Goal: Complete application form: Complete application form

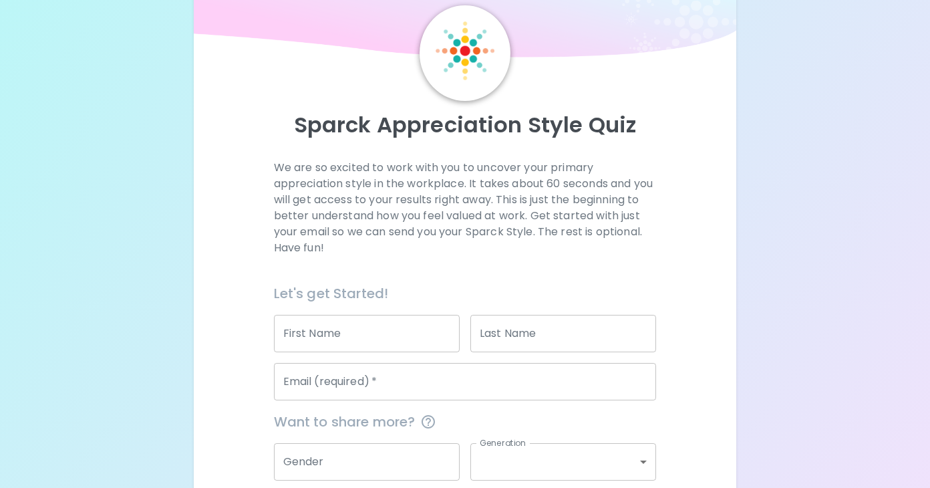
scroll to position [49, 0]
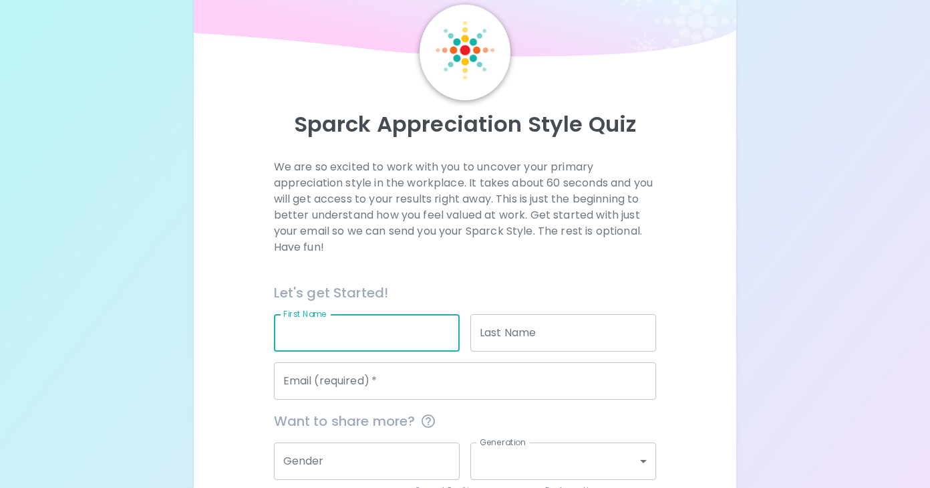
click at [390, 336] on input "First Name" at bounding box center [367, 332] width 186 height 37
type input "[PERSON_NAME]"
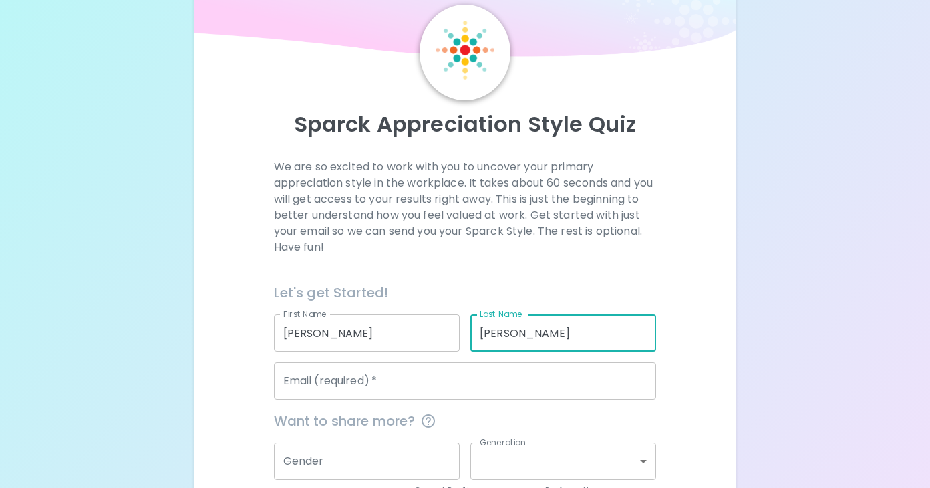
type input "[PERSON_NAME]"
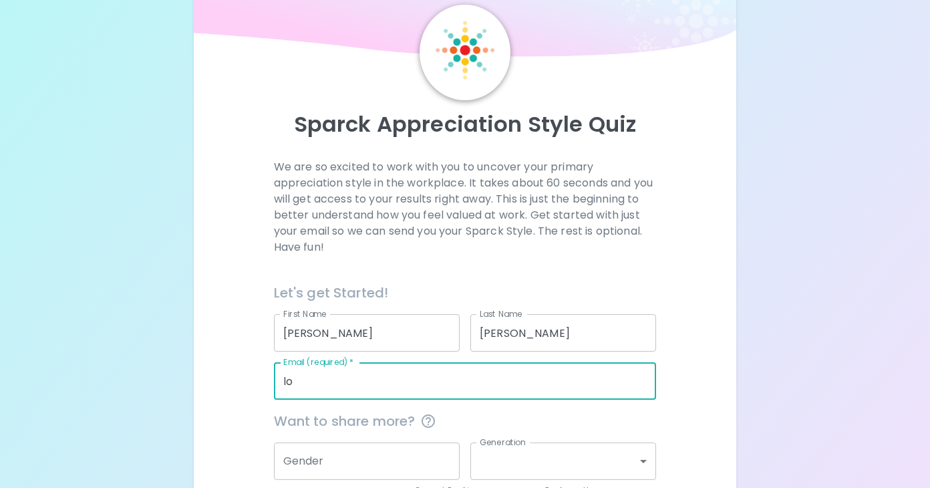
type input "l"
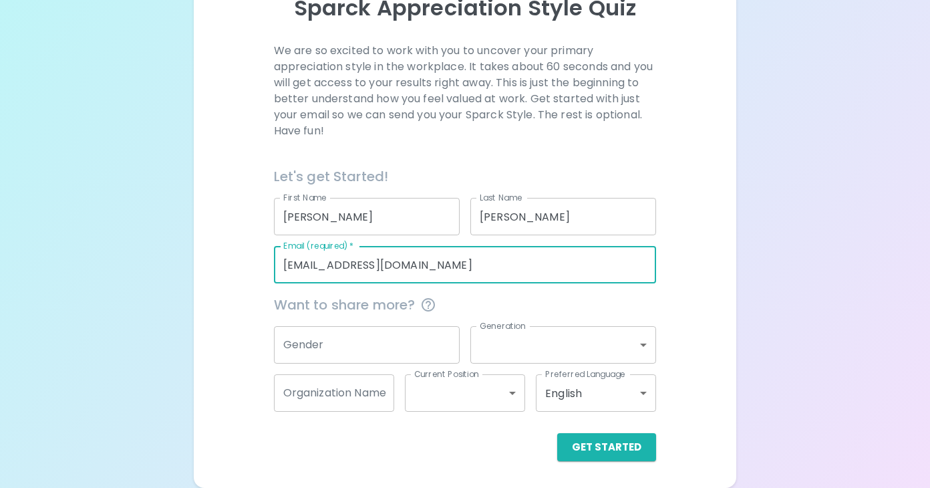
type input "[EMAIL_ADDRESS][DOMAIN_NAME]"
click at [450, 339] on input "Gender" at bounding box center [367, 344] width 186 height 37
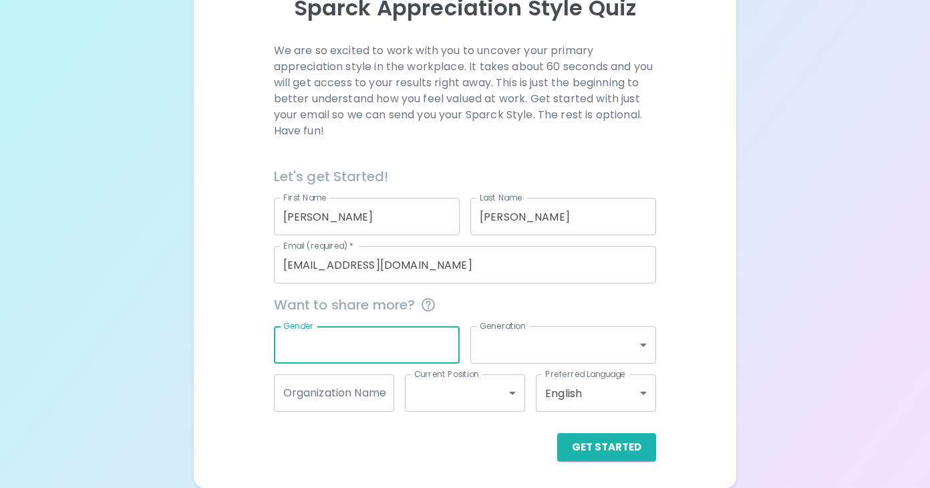
scroll to position [119, 0]
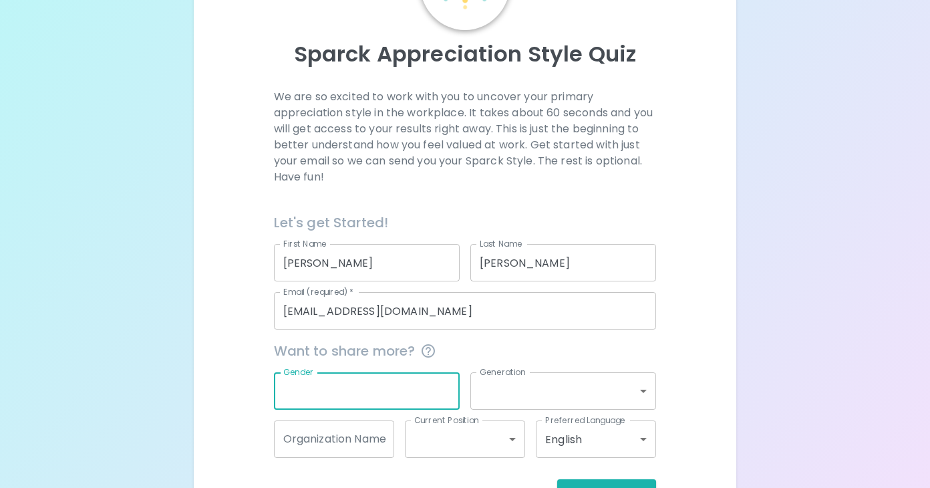
click at [740, 312] on div "Sparck Appreciation Style Quiz We are so excited to work with you to uncover yo…" at bounding box center [465, 207] width 930 height 653
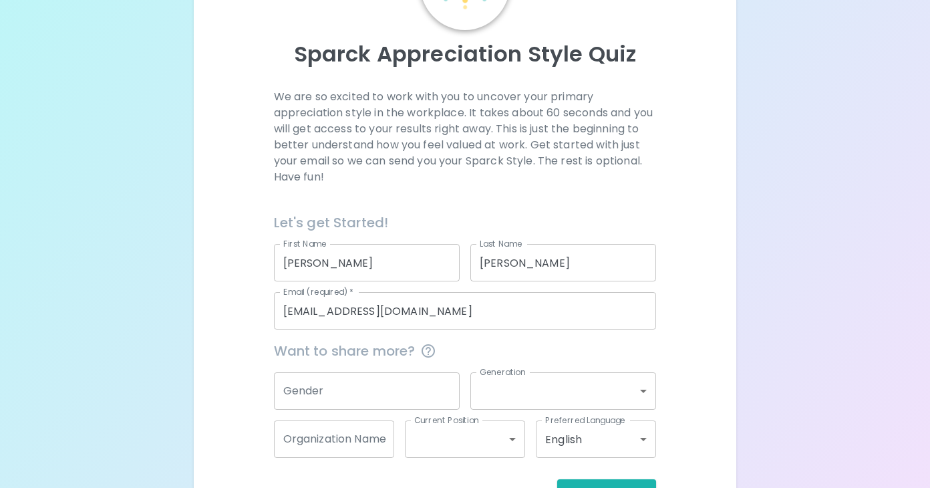
scroll to position [165, 0]
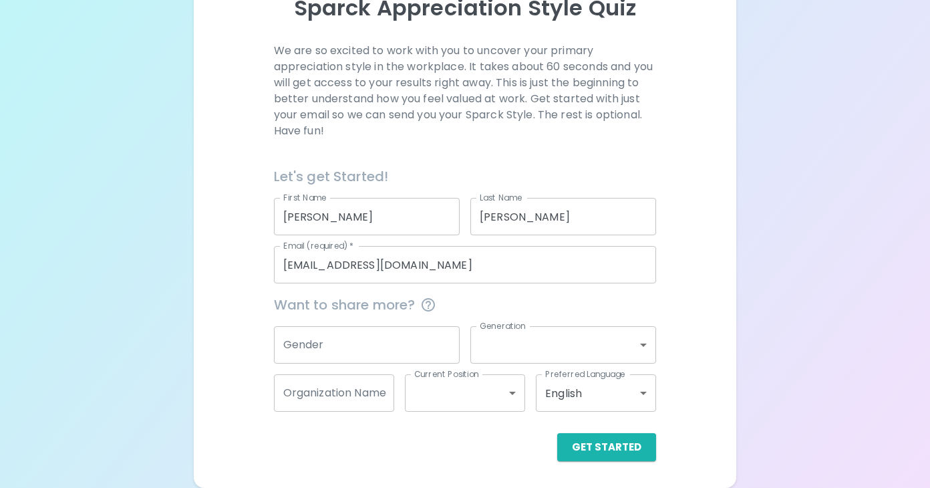
click at [660, 351] on div "We are so excited to work with you to uncover your primary appreciation style i…" at bounding box center [465, 252] width 510 height 418
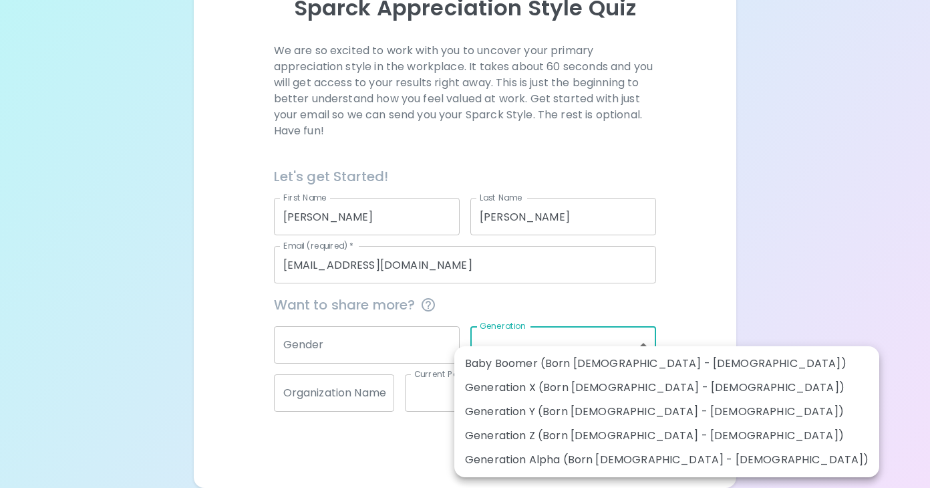
click at [636, 348] on body "Sparck Appreciation Style Quiz We are so excited to work with you to uncover yo…" at bounding box center [465, 161] width 930 height 653
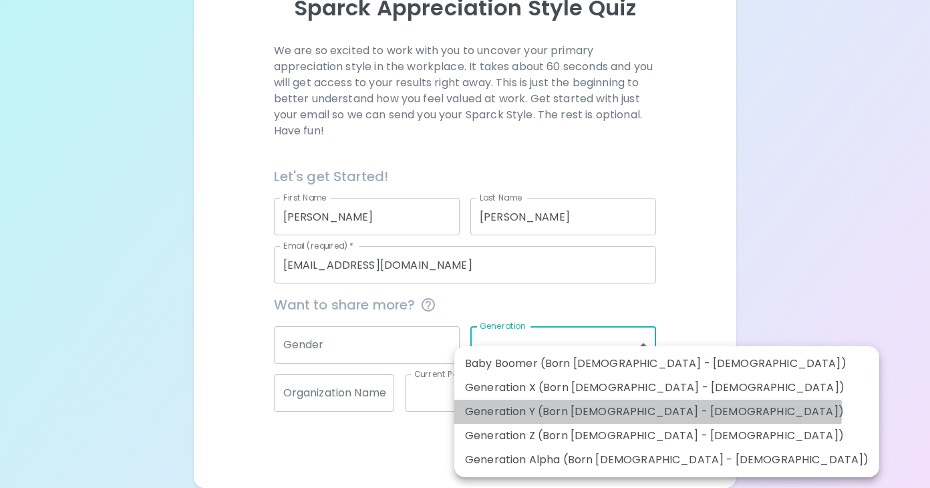
click at [647, 411] on li "Generation Y (Born [DEMOGRAPHIC_DATA] - [DEMOGRAPHIC_DATA])" at bounding box center [666, 412] width 425 height 24
type input "generation_y"
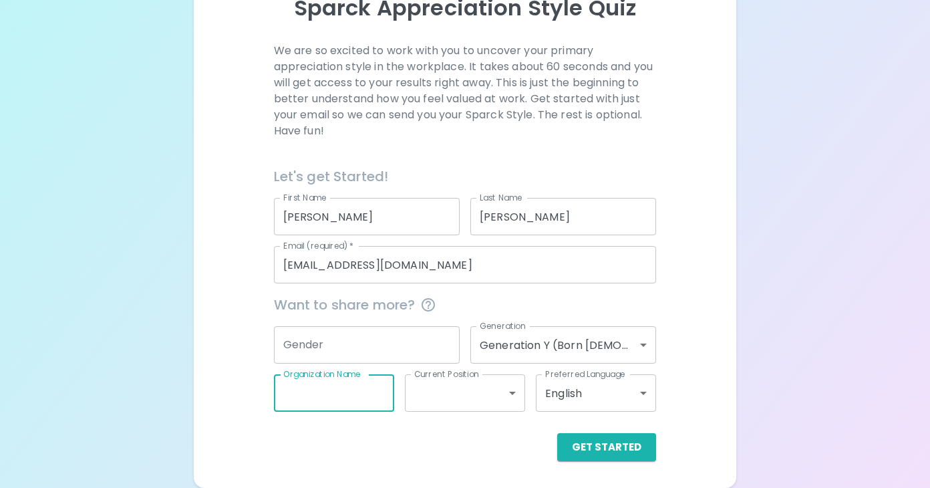
click at [333, 394] on input "Organization Name" at bounding box center [334, 392] width 120 height 37
click at [853, 380] on div "Sparck Appreciation Style Quiz We are so excited to work with you to uncover yo…" at bounding box center [465, 161] width 930 height 653
click at [616, 461] on div "Sparck Appreciation Style Quiz We are so excited to work with you to uncover yo…" at bounding box center [465, 175] width 543 height 626
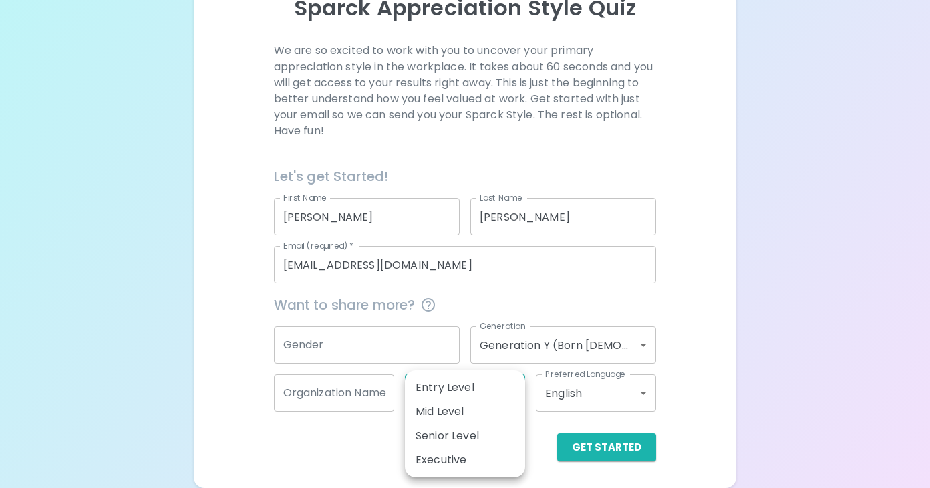
click at [491, 392] on body "Sparck Appreciation Style Quiz We are so excited to work with you to uncover yo…" at bounding box center [465, 161] width 930 height 653
click at [736, 397] on div at bounding box center [465, 244] width 930 height 488
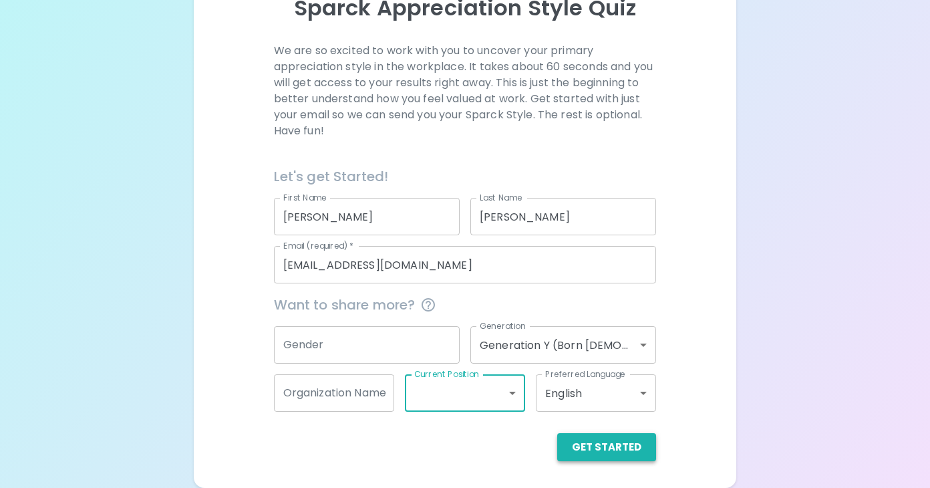
click at [647, 447] on button "Get Started" at bounding box center [606, 447] width 99 height 28
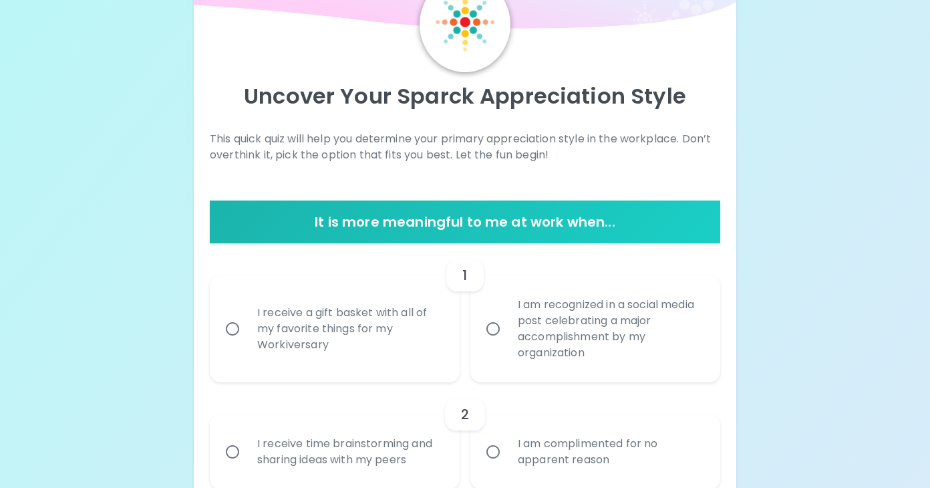
scroll to position [148, 0]
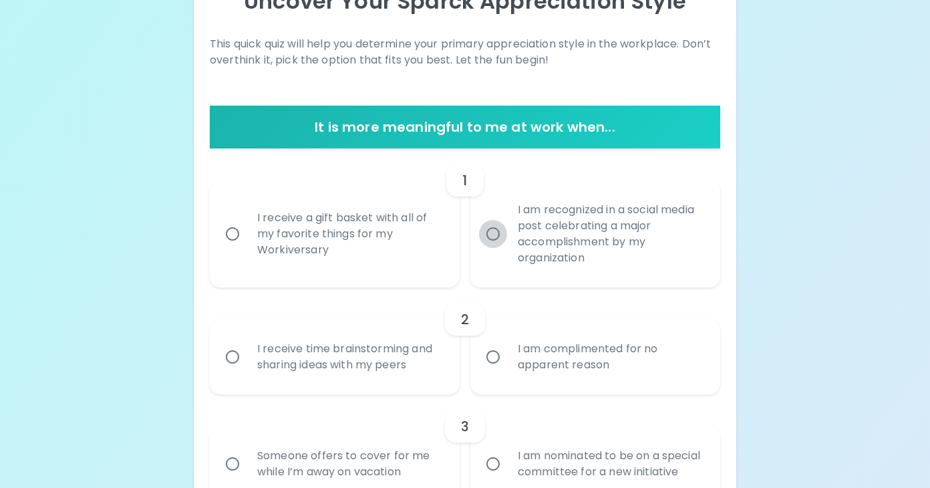
click at [491, 243] on input "I am recognized in a social media post celebrating a major accomplishment by my…" at bounding box center [493, 234] width 28 height 28
radio input "true"
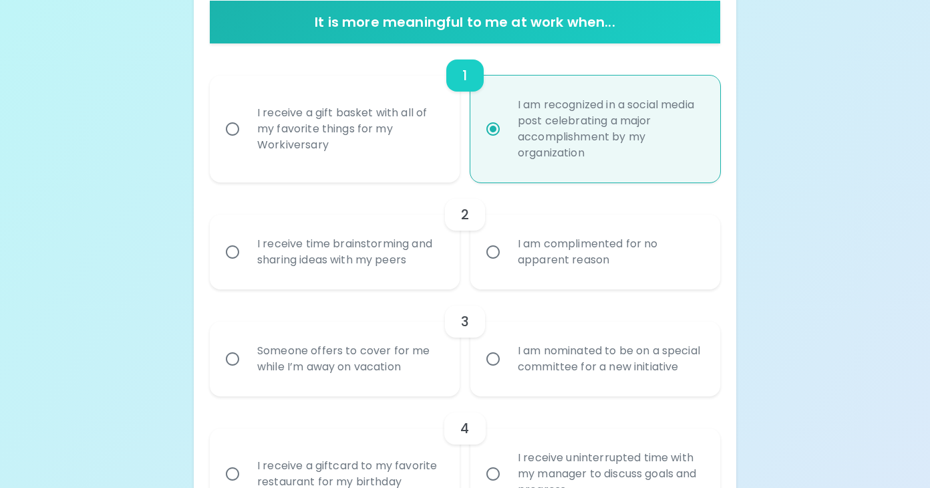
scroll to position [279, 0]
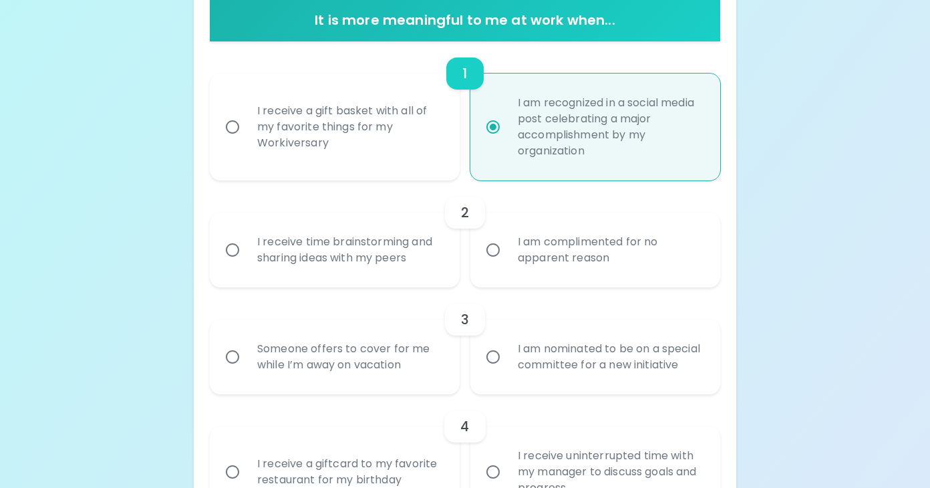
click at [492, 244] on input "I am complimented for no apparent reason" at bounding box center [493, 250] width 28 height 28
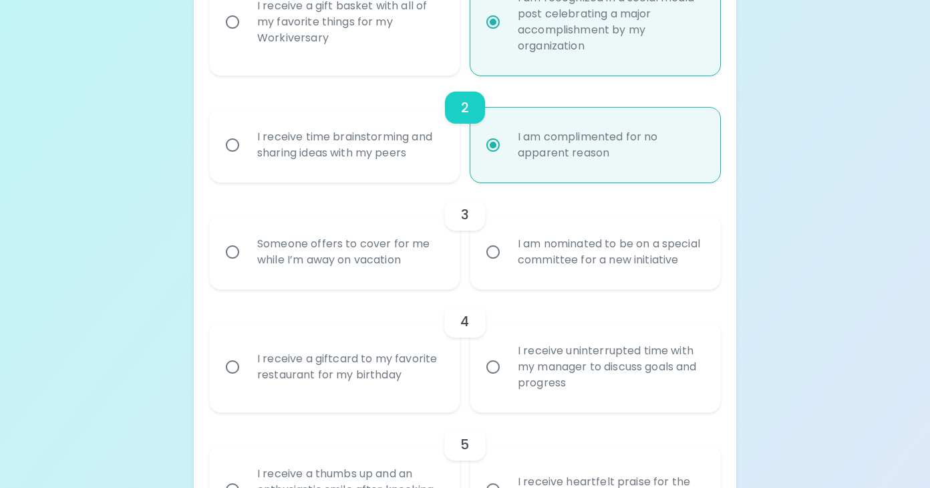
scroll to position [386, 0]
radio input "true"
click at [227, 275] on label "Someone offers to cover for me while I’m away on vacation" at bounding box center [327, 249] width 250 height 75
click at [227, 264] on input "Someone offers to cover for me while I’m away on vacation" at bounding box center [232, 250] width 28 height 28
radio input "false"
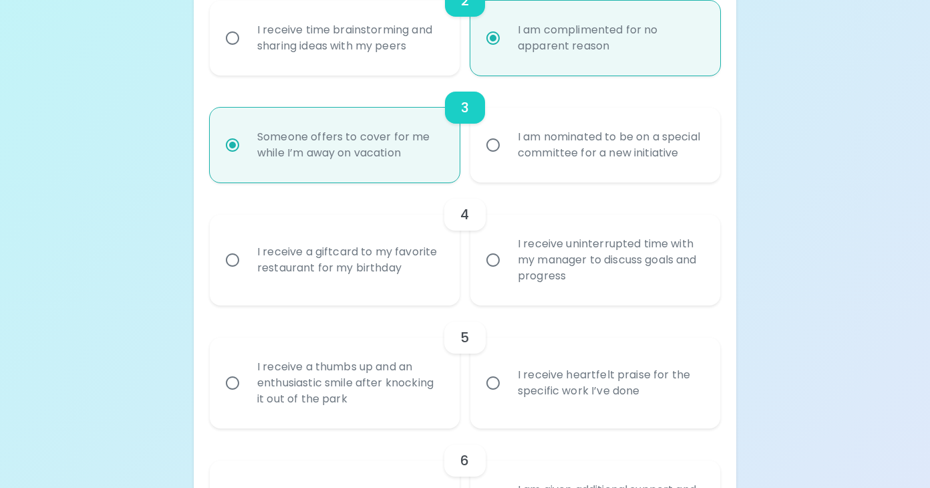
scroll to position [492, 0]
radio input "true"
click at [245, 299] on label "I receive a giftcard to my favorite restaurant for my birthday" at bounding box center [327, 257] width 250 height 91
click at [245, 272] on input "I receive a giftcard to my favorite restaurant for my birthday" at bounding box center [232, 258] width 28 height 28
radio input "false"
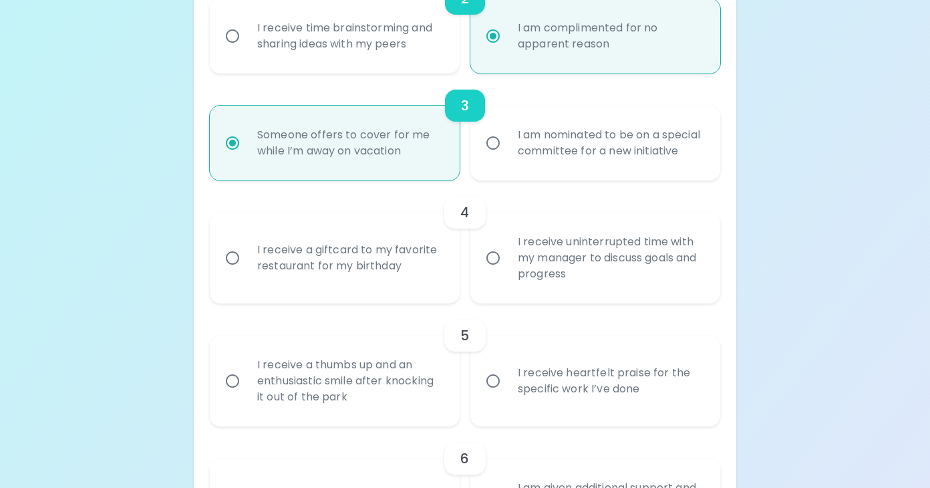
radio input "false"
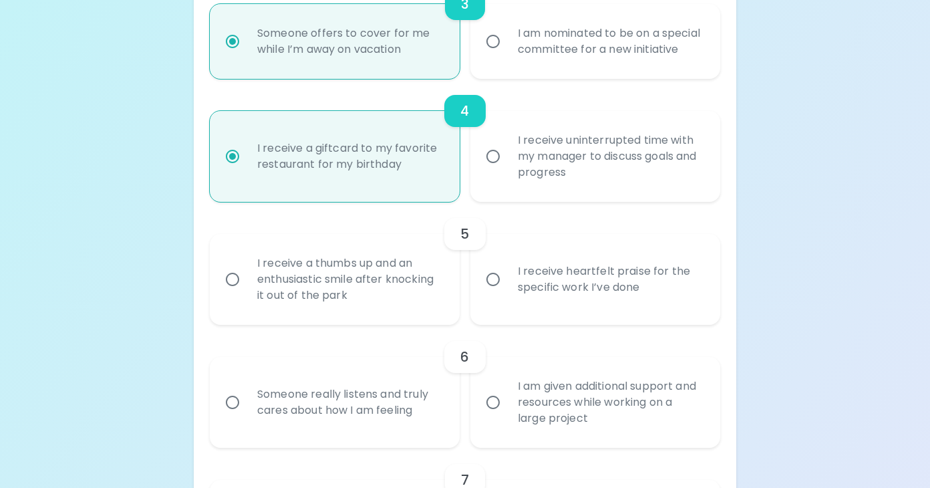
scroll to position [599, 0]
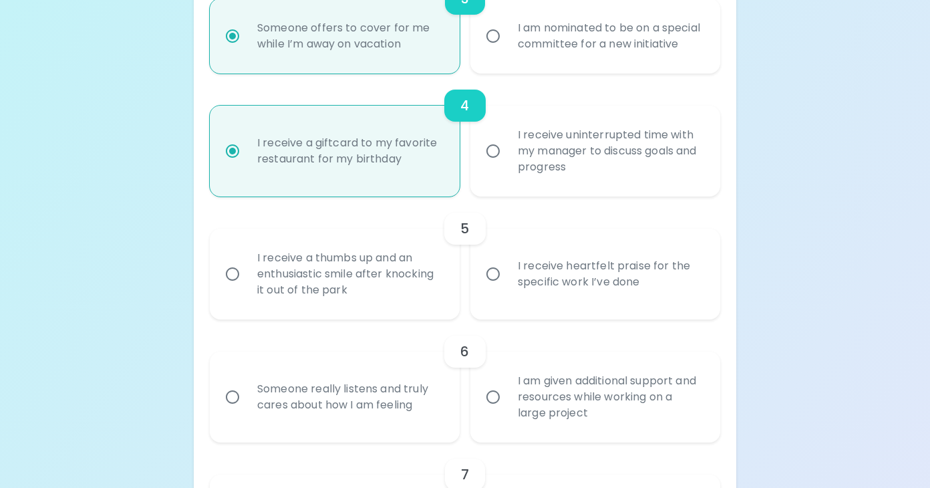
radio input "true"
click at [544, 306] on div "I receive heartfelt praise for the specific work I’ve done" at bounding box center [610, 274] width 206 height 64
click at [507, 288] on input "I receive heartfelt praise for the specific work I’ve done" at bounding box center [493, 274] width 28 height 28
radio input "false"
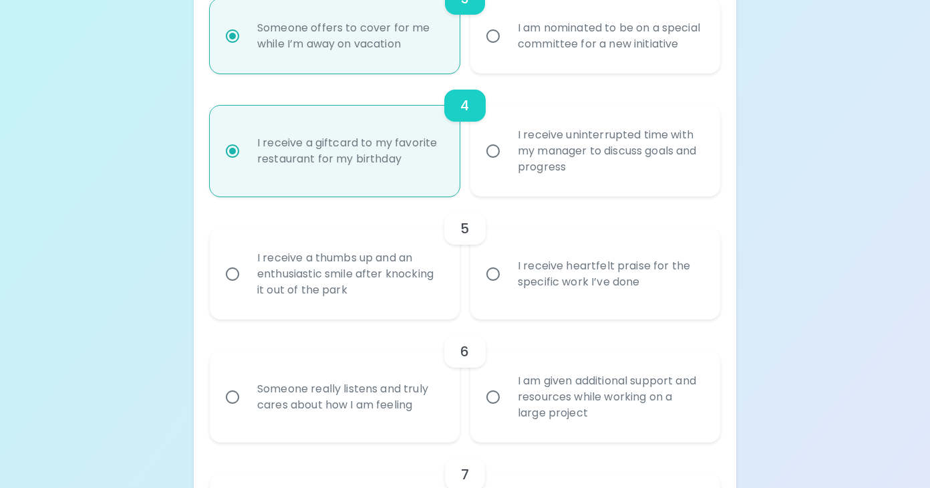
radio input "false"
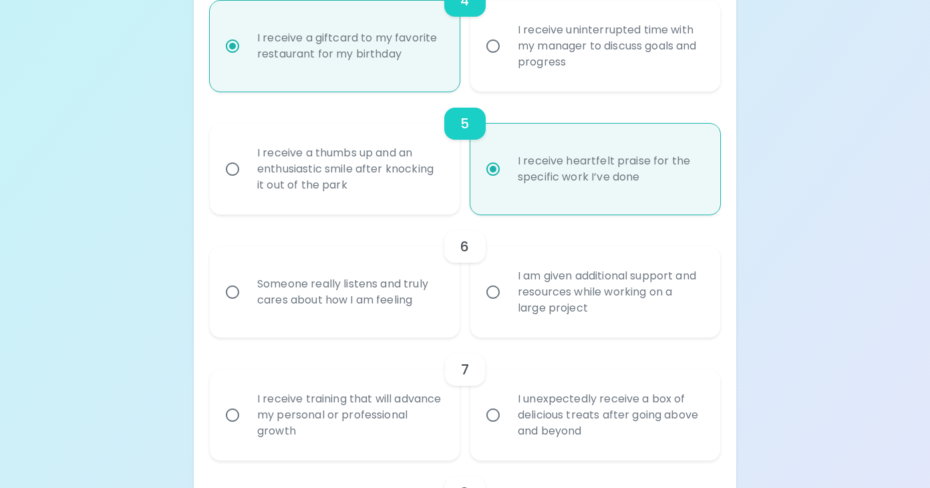
scroll to position [706, 0]
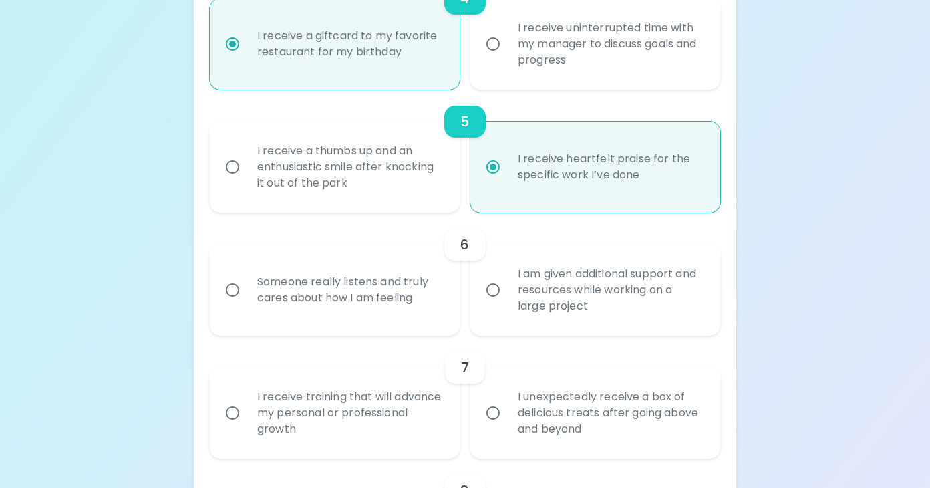
radio input "true"
click at [309, 289] on div "Someone really listens and truly cares about how I am feeling" at bounding box center [350, 290] width 206 height 64
click at [247, 289] on input "Someone really listens and truly cares about how I am feeling" at bounding box center [232, 290] width 28 height 28
radio input "false"
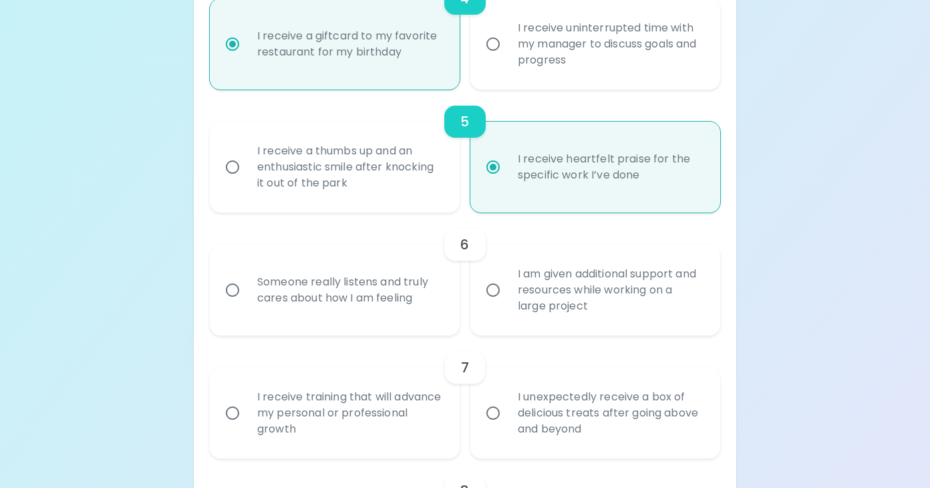
radio input "false"
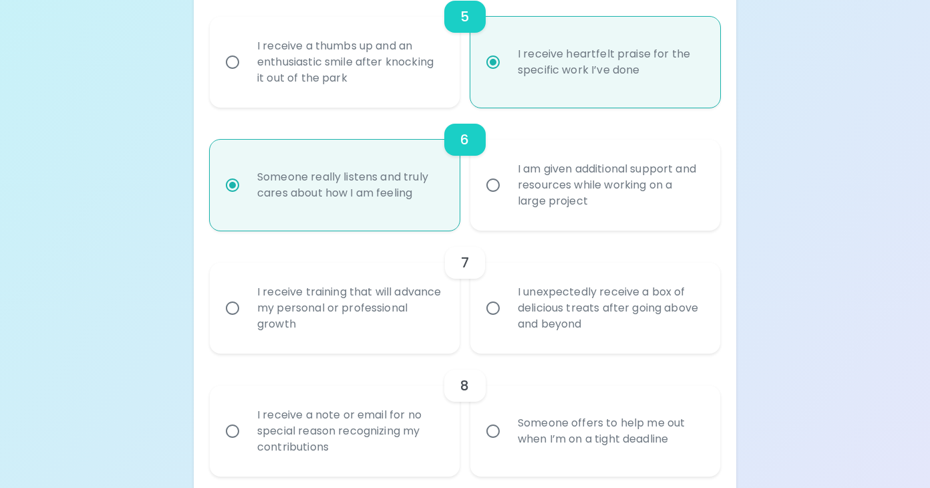
scroll to position [813, 0]
radio input "true"
click at [578, 189] on div "I am given additional support and resources while working on a large project" at bounding box center [610, 183] width 206 height 80
click at [507, 189] on input "I am given additional support and resources while working on a large project" at bounding box center [493, 183] width 28 height 28
radio input "false"
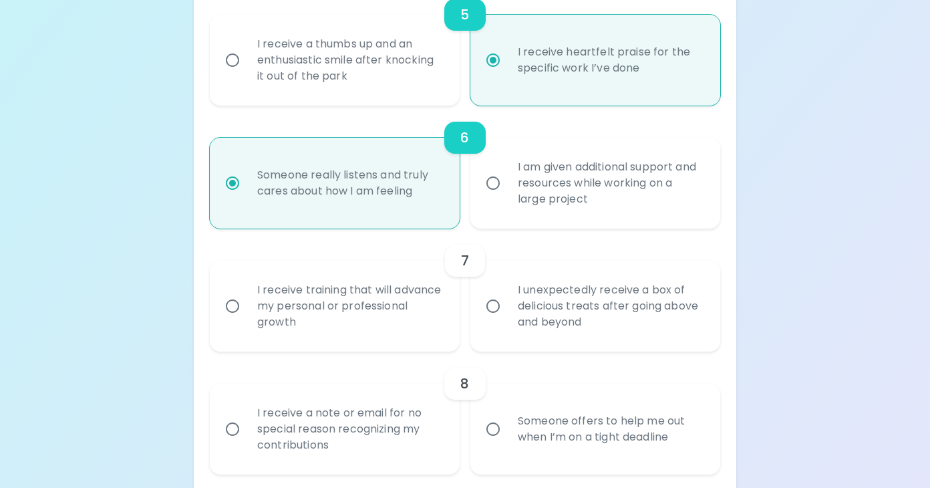
radio input "false"
radio input "true"
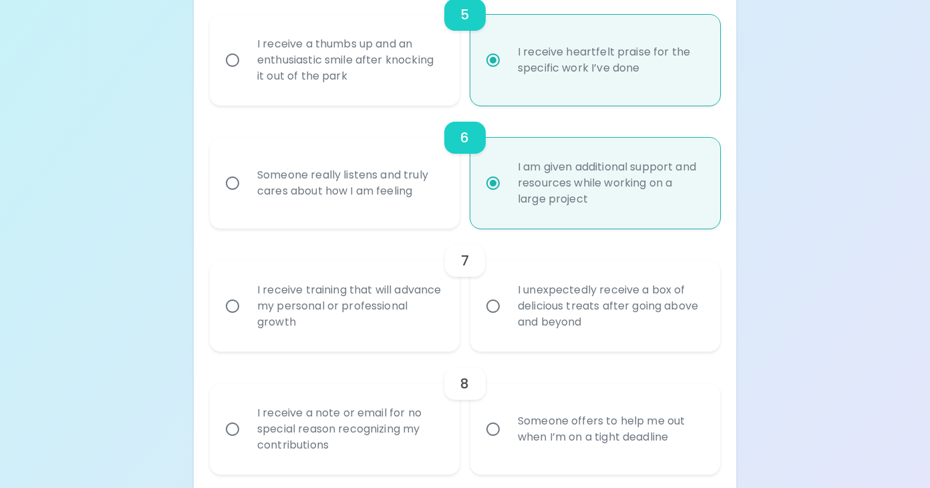
radio input "true"
click at [311, 215] on div "Someone really listens and truly cares about how I am feeling" at bounding box center [350, 183] width 206 height 64
click at [247, 197] on input "Someone really listens and truly cares about how I am feeling" at bounding box center [232, 183] width 28 height 28
radio input "false"
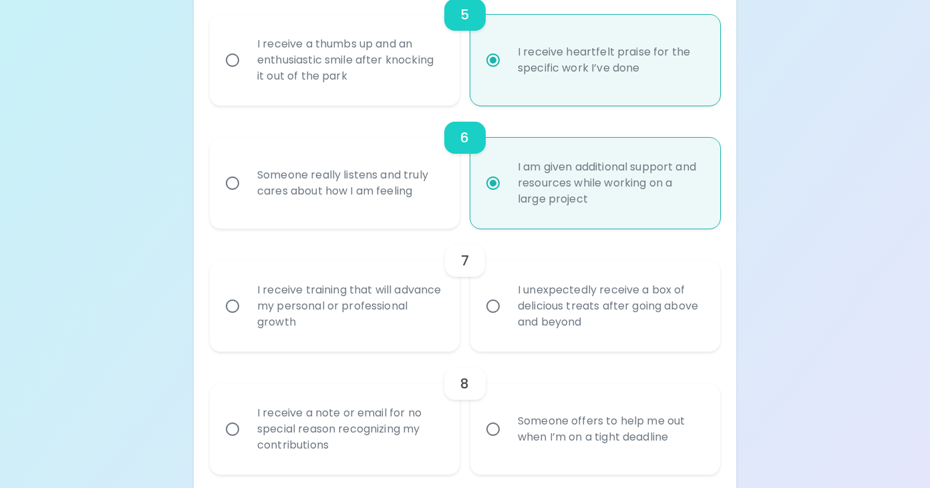
radio input "false"
radio input "true"
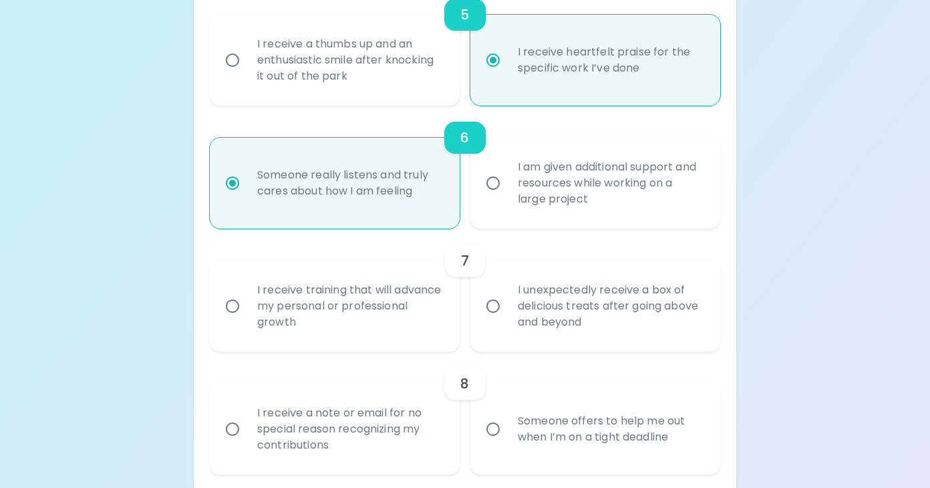
radio input "true"
drag, startPoint x: 569, startPoint y: 349, endPoint x: 382, endPoint y: 343, distance: 187.9
click at [382, 343] on div "I receive training that will advance my personal or professional growth I unexp…" at bounding box center [459, 301] width 521 height 102
click at [382, 341] on div "I receive training that will advance my personal or professional growth" at bounding box center [350, 306] width 206 height 80
click at [247, 320] on input "I receive training that will advance my personal or professional growth" at bounding box center [232, 306] width 28 height 28
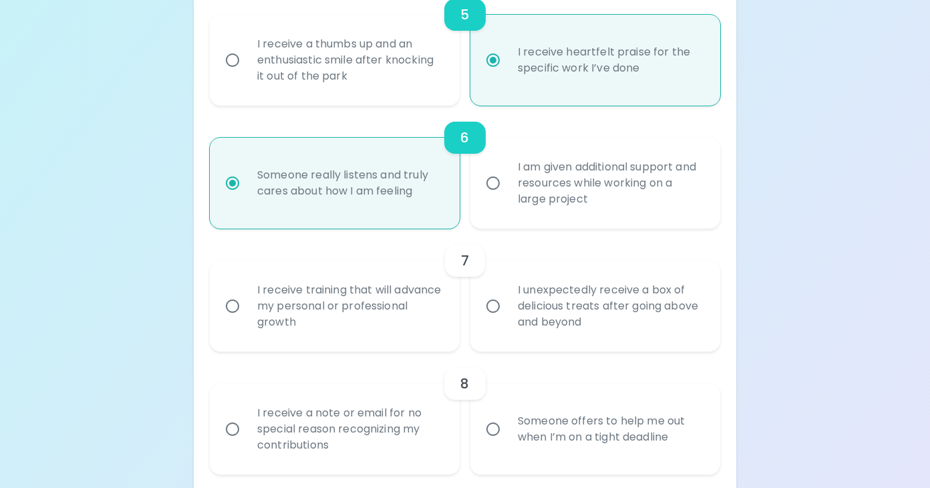
radio input "false"
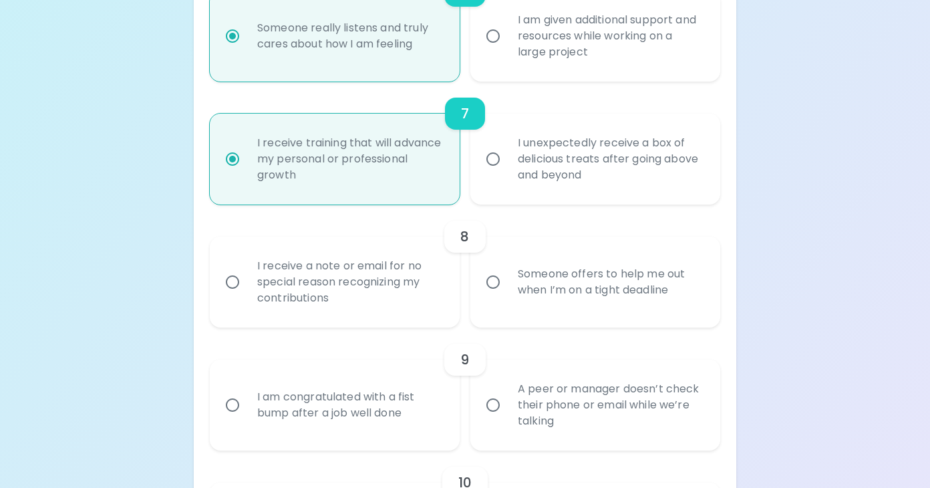
scroll to position [962, 0]
radio input "true"
click at [361, 297] on div "I receive a note or email for no special reason recognizing my contributions" at bounding box center [350, 281] width 206 height 80
click at [247, 295] on input "I receive a note or email for no special reason recognizing my contributions" at bounding box center [232, 281] width 28 height 28
radio input "false"
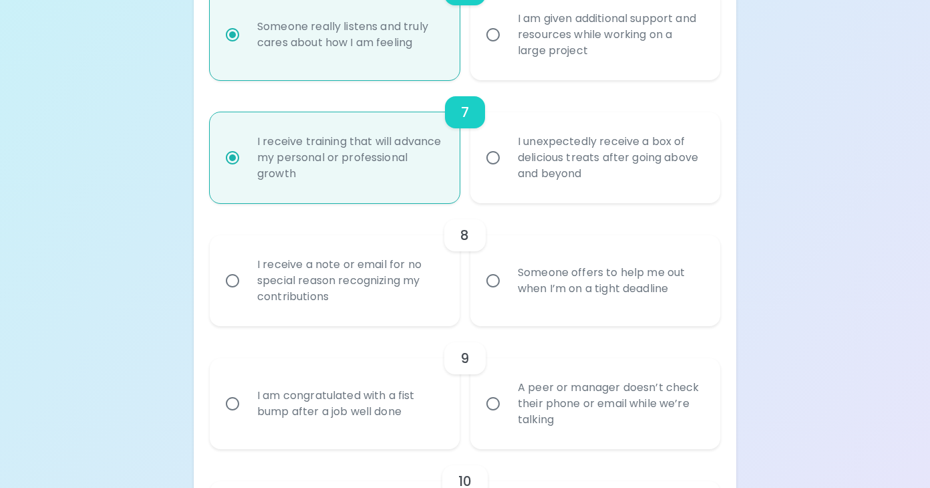
radio input "false"
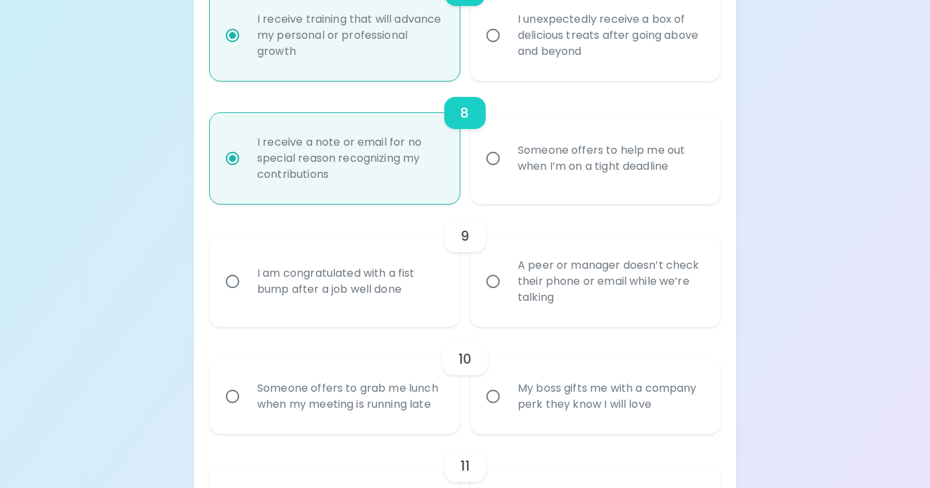
scroll to position [1085, 0]
radio input "true"
click at [521, 168] on div "Someone offers to help me out when I’m on a tight deadline" at bounding box center [610, 157] width 206 height 64
click at [507, 168] on input "Someone offers to help me out when I’m on a tight deadline" at bounding box center [493, 157] width 28 height 28
radio input "false"
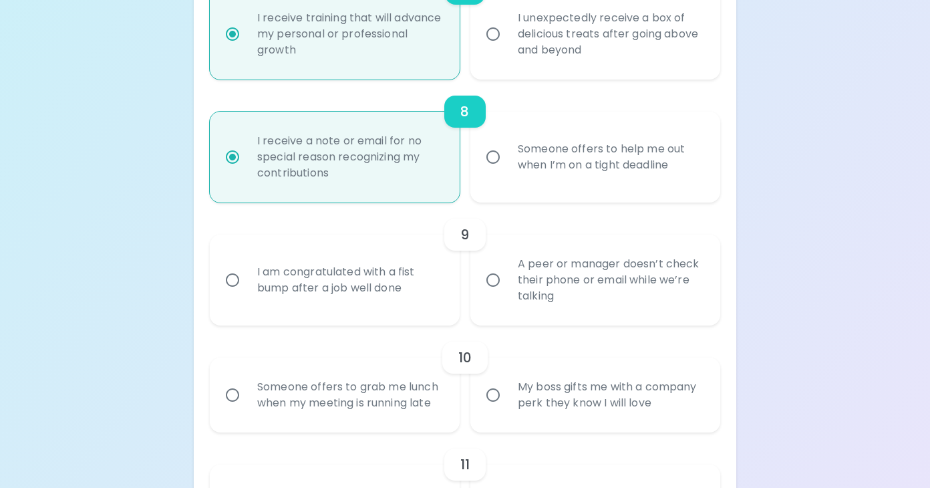
radio input "false"
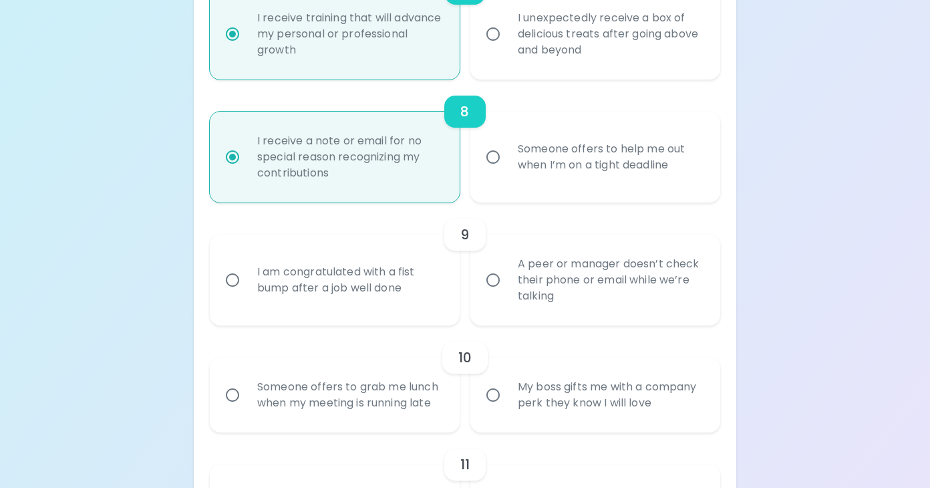
radio input "true"
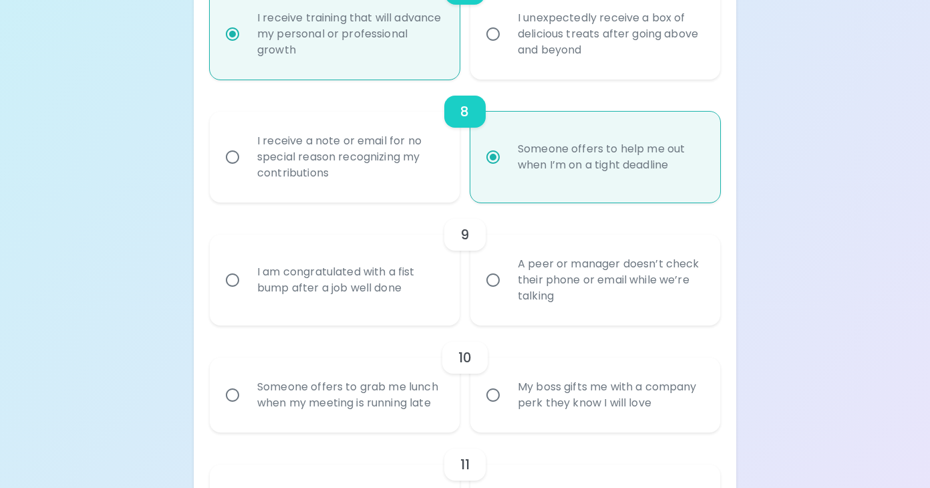
radio input "true"
click at [372, 171] on div "I receive a note or email for no special reason recognizing my contributions" at bounding box center [350, 157] width 206 height 80
click at [247, 171] on input "I receive a note or email for no special reason recognizing my contributions" at bounding box center [232, 157] width 28 height 28
radio input "false"
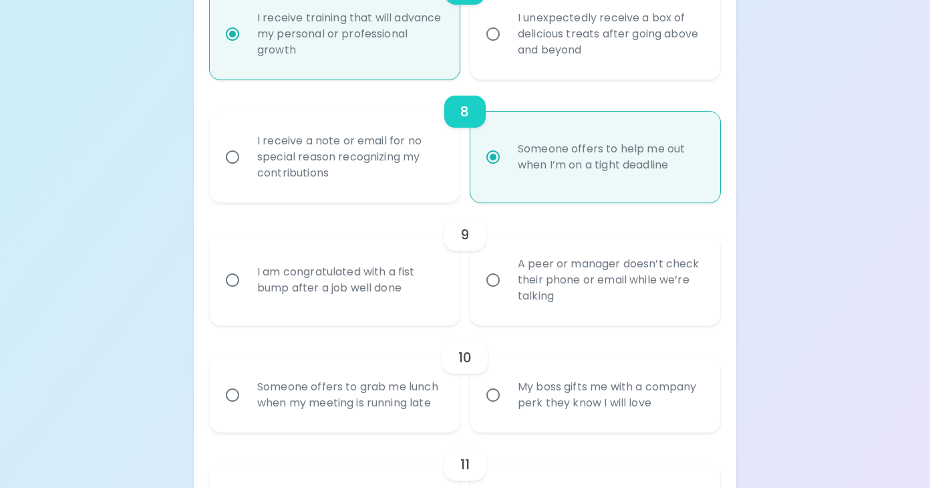
radio input "false"
radio input "true"
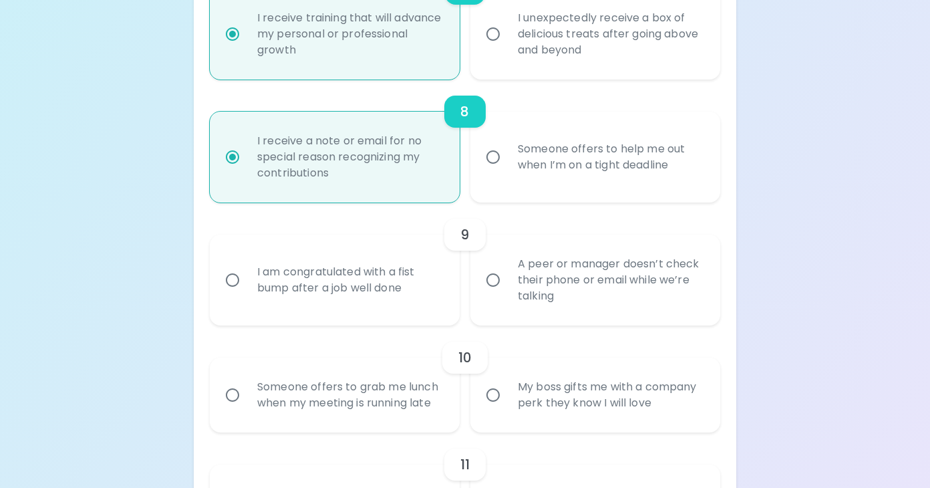
radio input "true"
click at [557, 311] on div "A peer or manager doesn’t check their phone or email while we’re talking" at bounding box center [610, 280] width 206 height 80
click at [507, 294] on input "A peer or manager doesn’t check their phone or email while we’re talking" at bounding box center [493, 280] width 28 height 28
radio input "false"
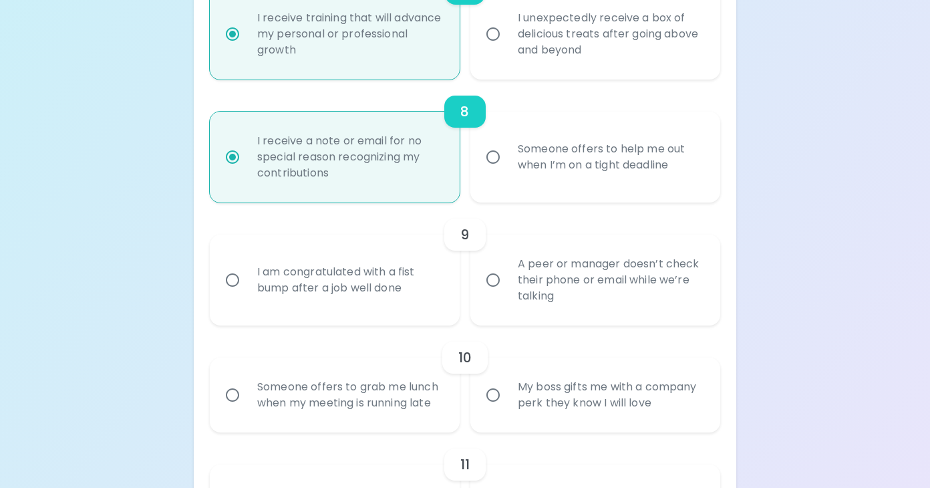
radio input "false"
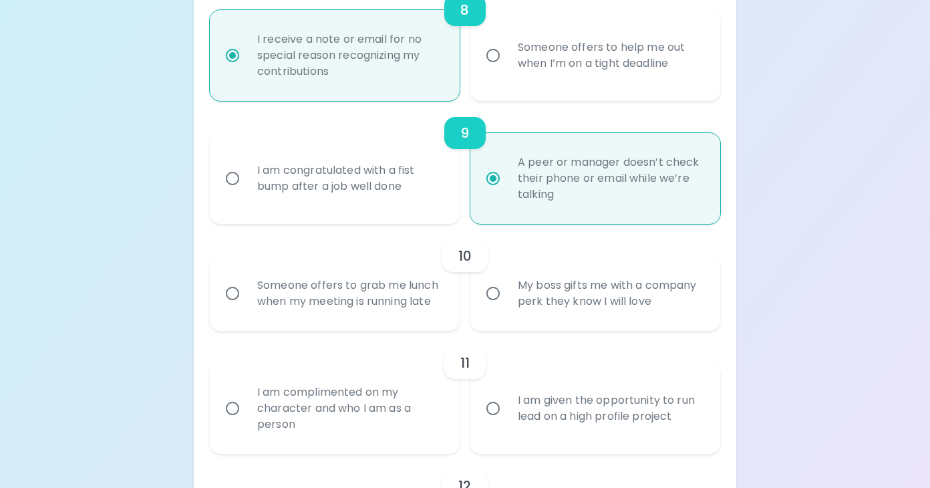
scroll to position [1192, 0]
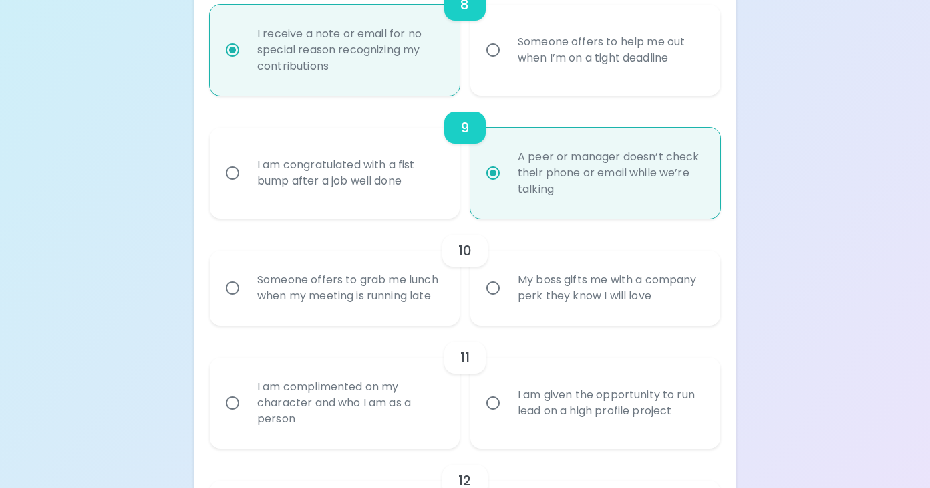
radio input "true"
click at [413, 310] on div "Someone offers to grab me lunch when my meeting is running late" at bounding box center [350, 288] width 206 height 64
click at [247, 302] on input "Someone offers to grab me lunch when my meeting is running late" at bounding box center [232, 288] width 28 height 28
radio input "false"
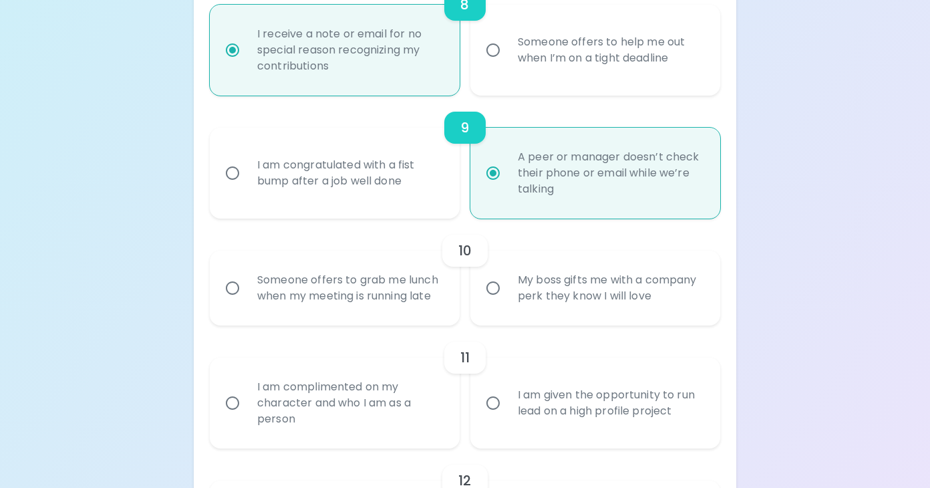
radio input "false"
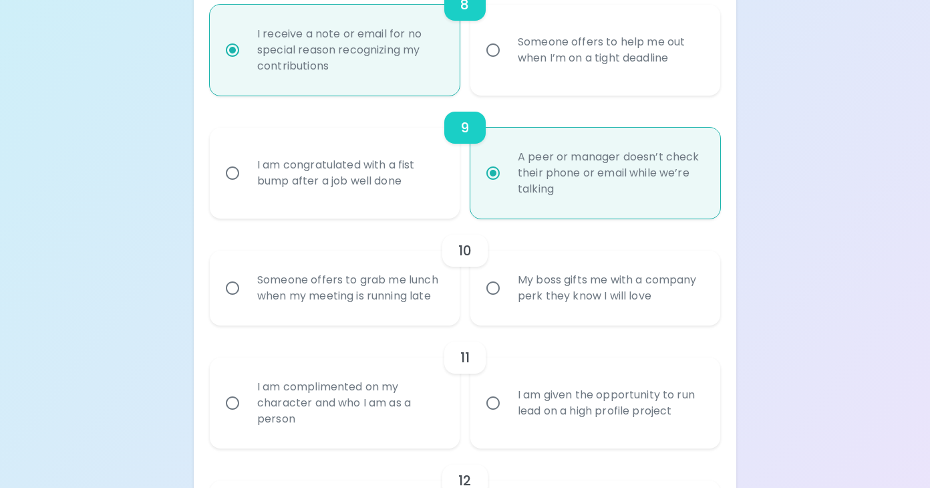
radio input "false"
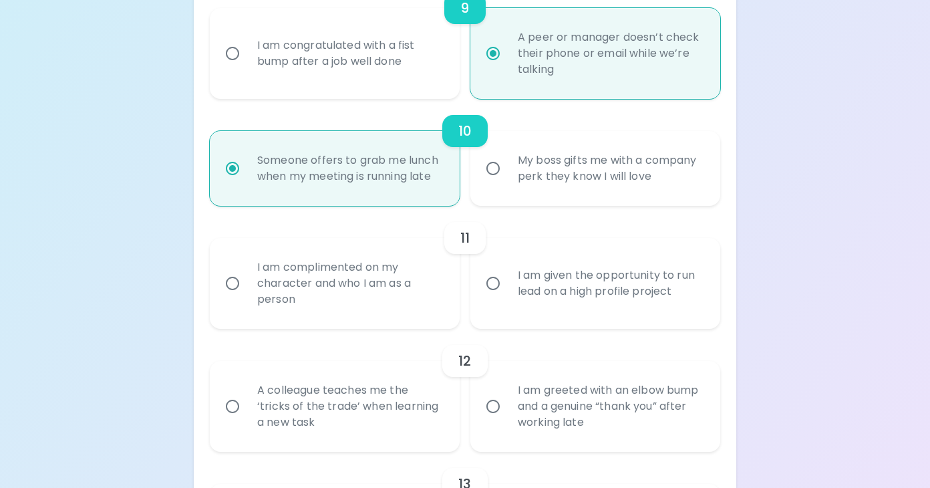
scroll to position [1315, 0]
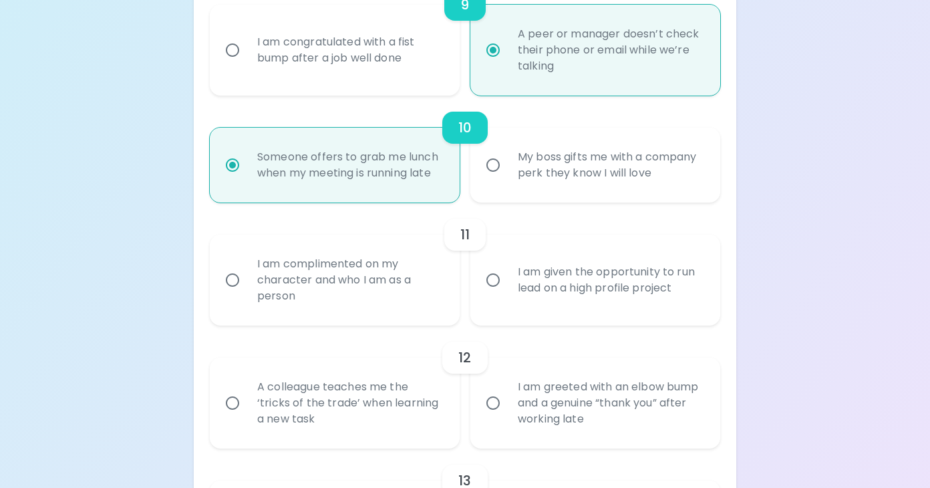
radio input "true"
click at [546, 325] on label "I am given the opportunity to run lead on a high profile project" at bounding box center [588, 280] width 250 height 91
click at [507, 294] on input "I am given the opportunity to run lead on a high profile project" at bounding box center [493, 280] width 28 height 28
radio input "false"
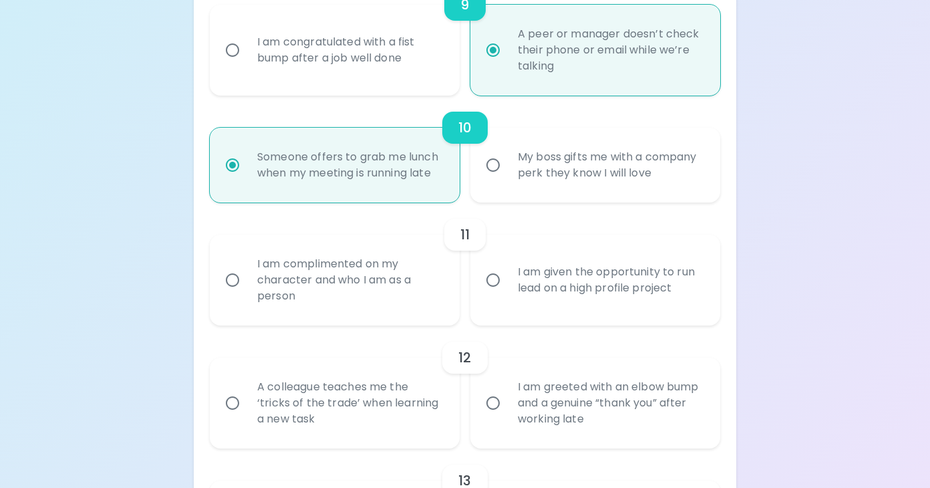
radio input "false"
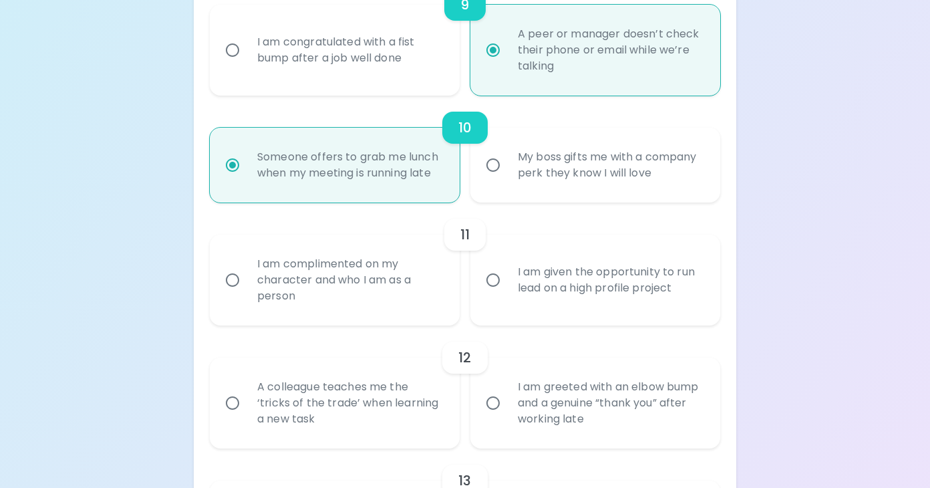
radio input "false"
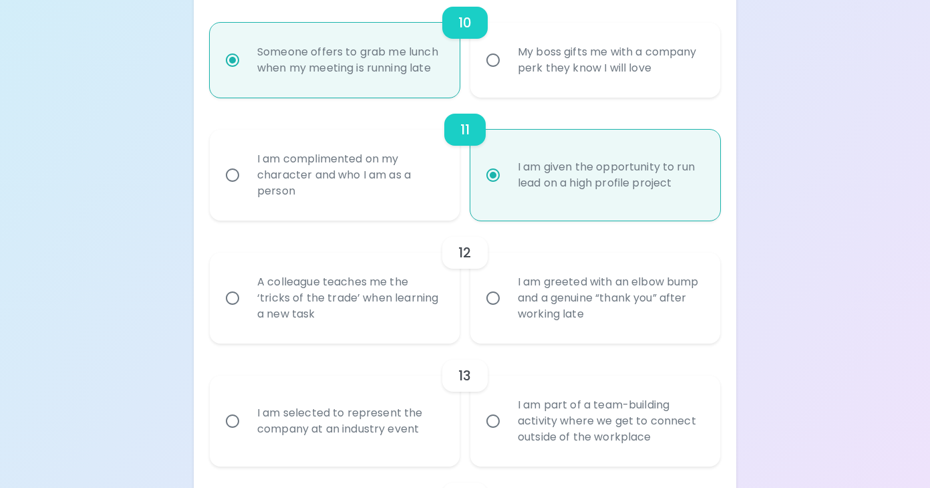
scroll to position [1422, 0]
radio input "true"
click at [652, 314] on div "I am greeted with an elbow bump and a genuine “thank you” after working late" at bounding box center [610, 296] width 206 height 80
click at [507, 310] on input "I am greeted with an elbow bump and a genuine “thank you” after working late" at bounding box center [493, 296] width 28 height 28
radio input "false"
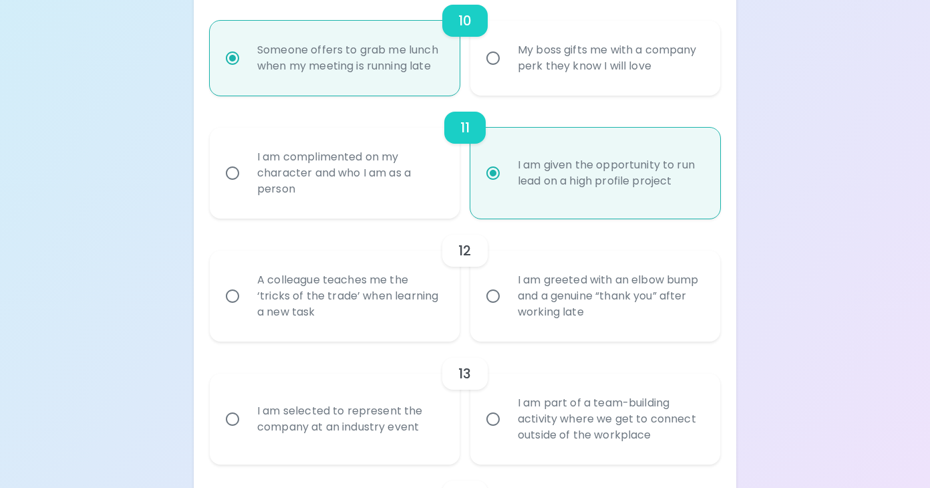
radio input "false"
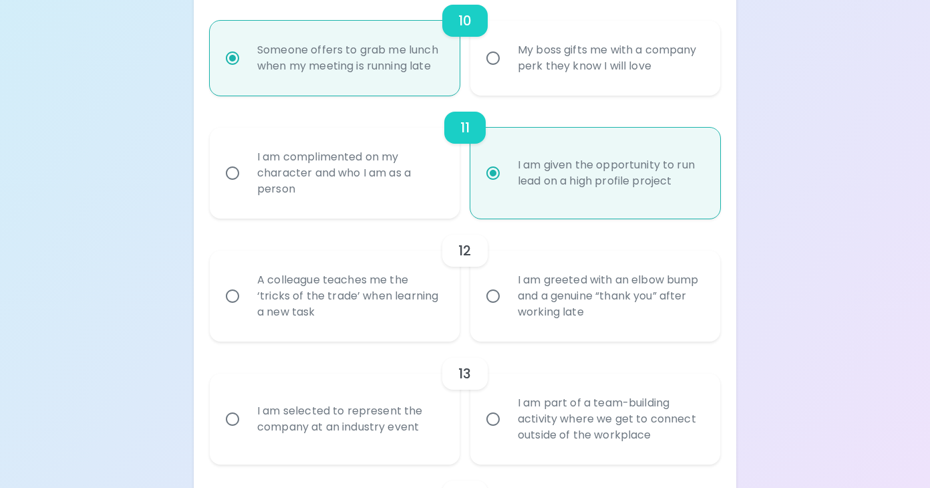
radio input "false"
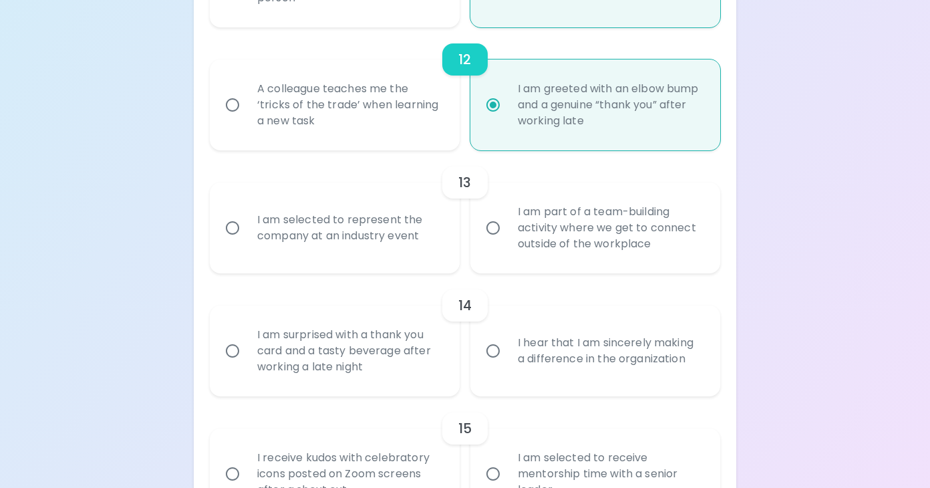
scroll to position [1626, 0]
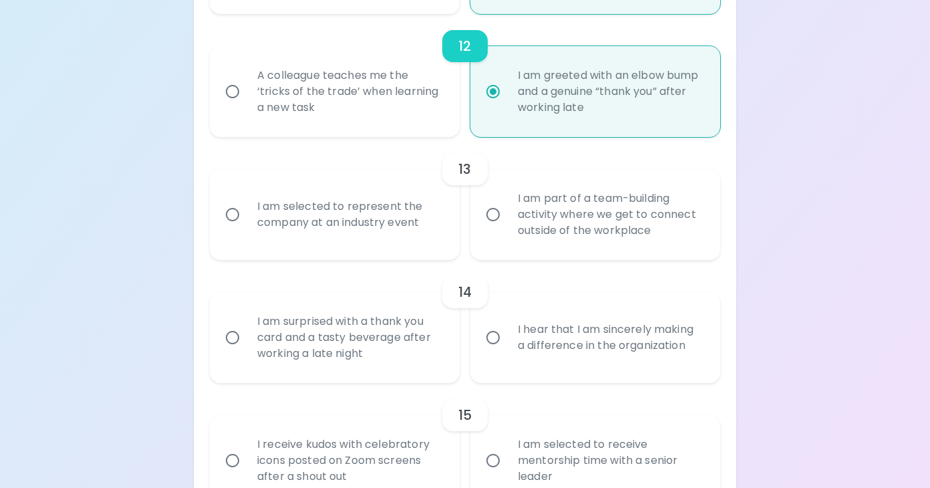
radio input "true"
click at [410, 243] on div "I am selected to represent the company at an industry event" at bounding box center [350, 214] width 206 height 64
click at [247, 229] on input "I am selected to represent the company at an industry event" at bounding box center [232, 214] width 28 height 28
radio input "false"
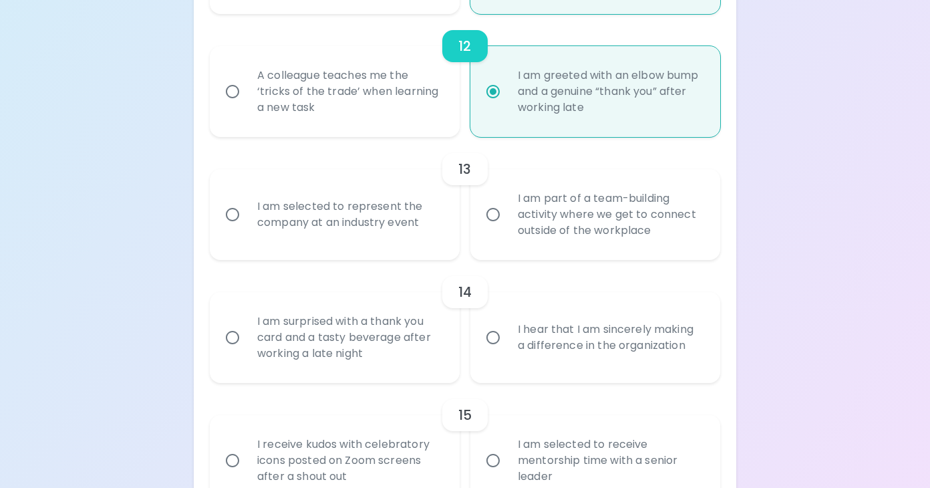
radio input "false"
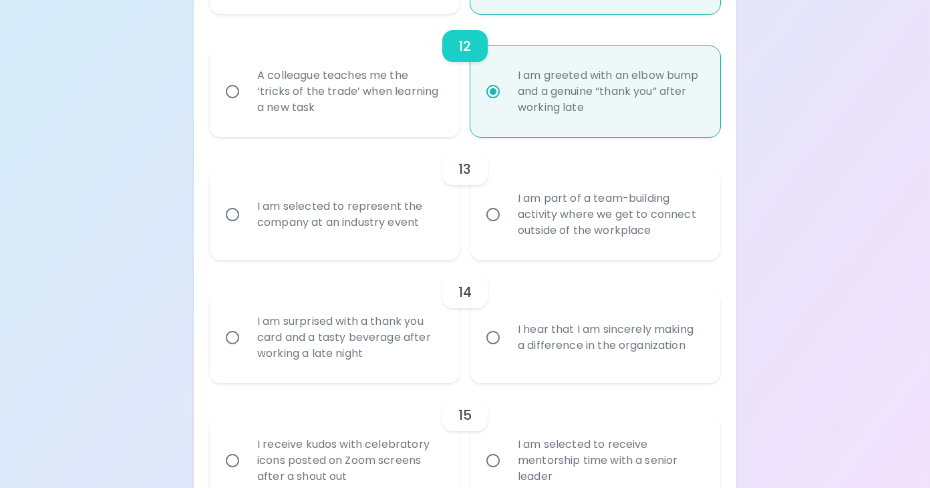
radio input "false"
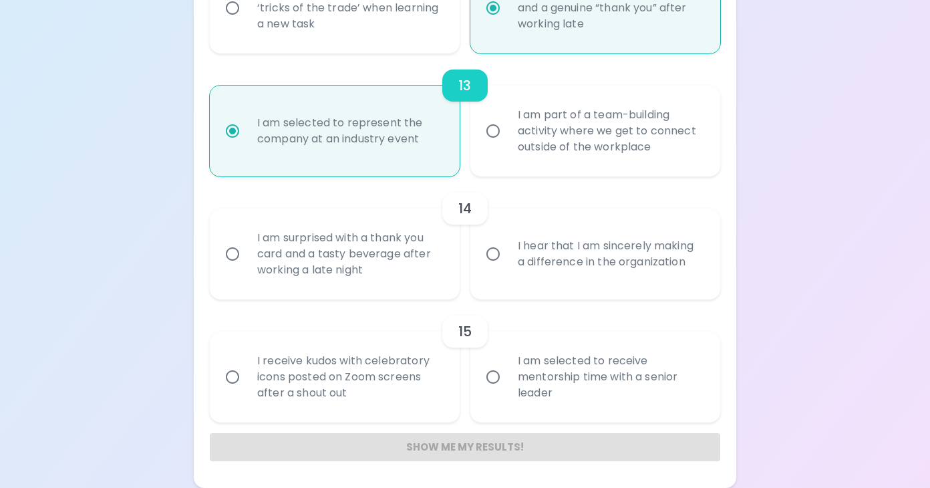
scroll to position [1726, 0]
radio input "true"
click at [560, 273] on div "I hear that I am sincerely making a difference in the organization" at bounding box center [610, 254] width 206 height 64
click at [507, 268] on input "I hear that I am sincerely making a difference in the organization" at bounding box center [493, 254] width 28 height 28
radio input "false"
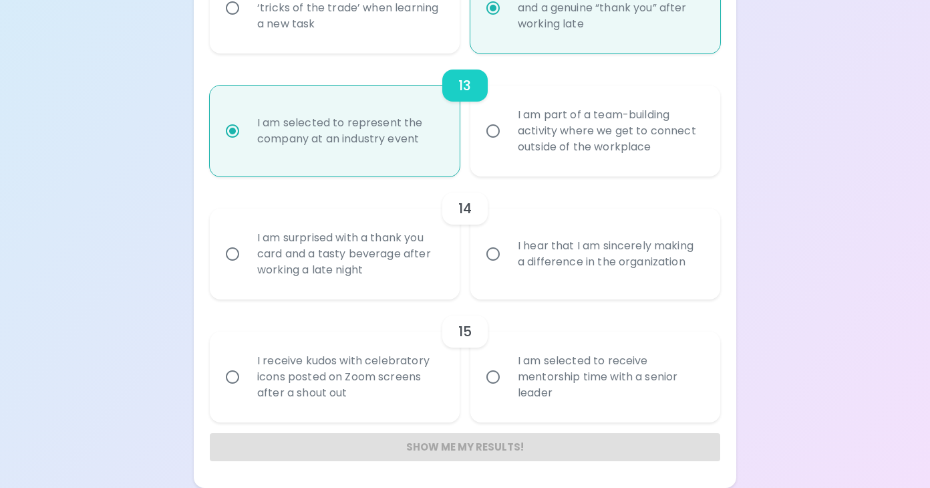
radio input "false"
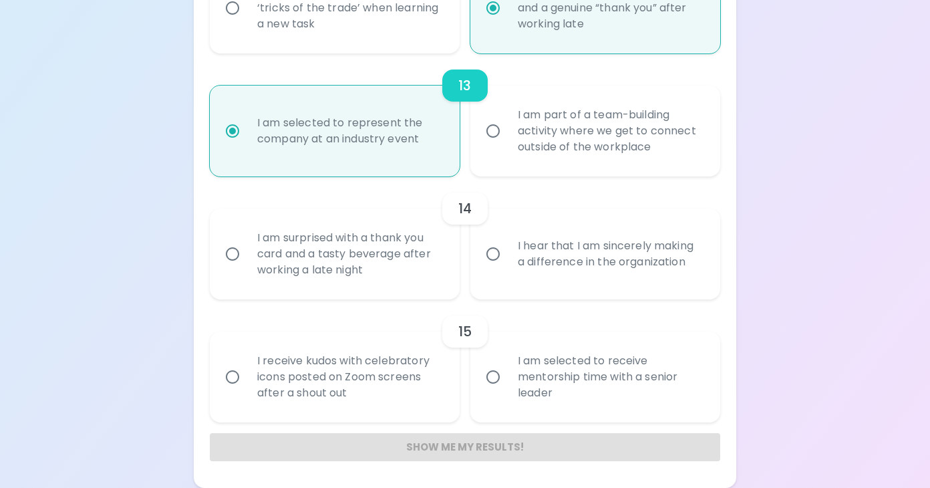
radio input "false"
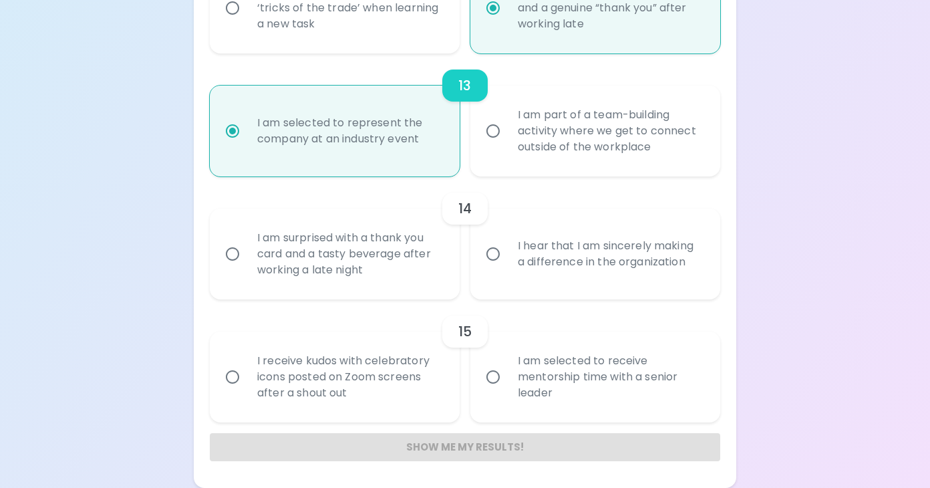
radio input "false"
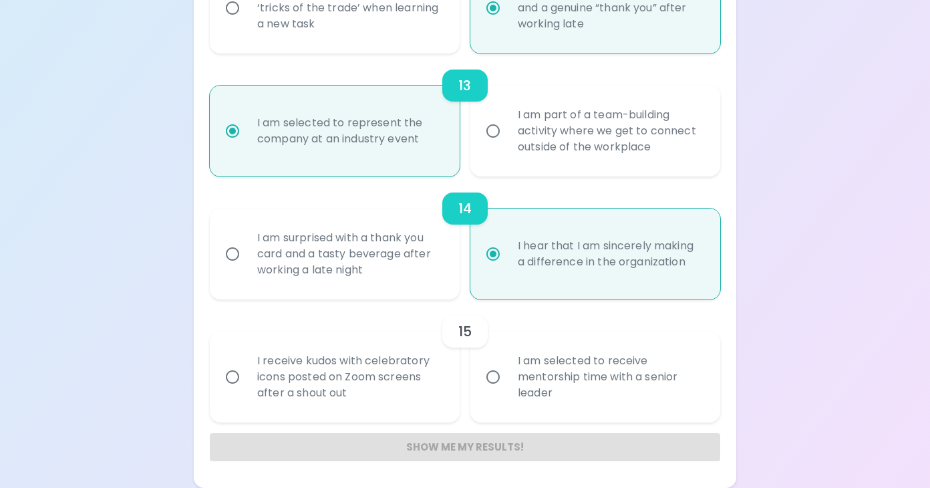
radio input "true"
click at [576, 384] on div "I am selected to receive mentorship time with a senior leader" at bounding box center [610, 377] width 206 height 80
click at [507, 384] on input "I am selected to receive mentorship time with a senior leader" at bounding box center [493, 377] width 28 height 28
radio input "false"
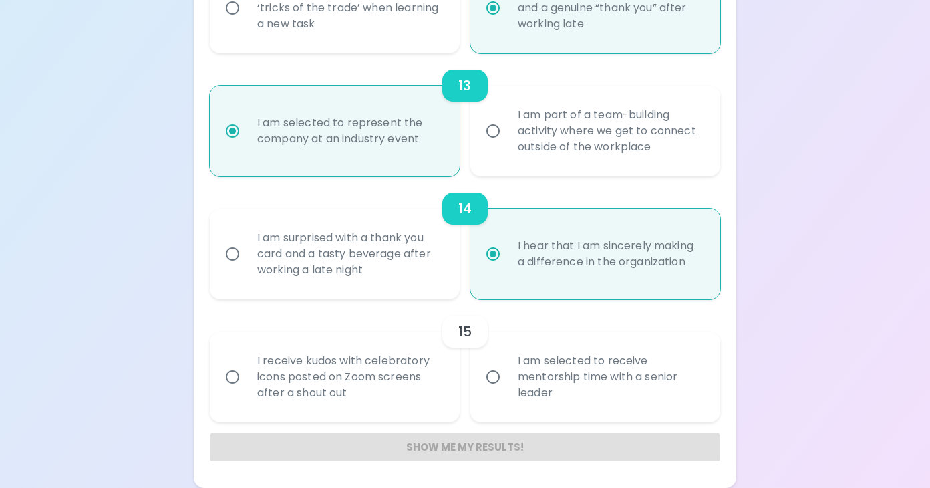
radio input "false"
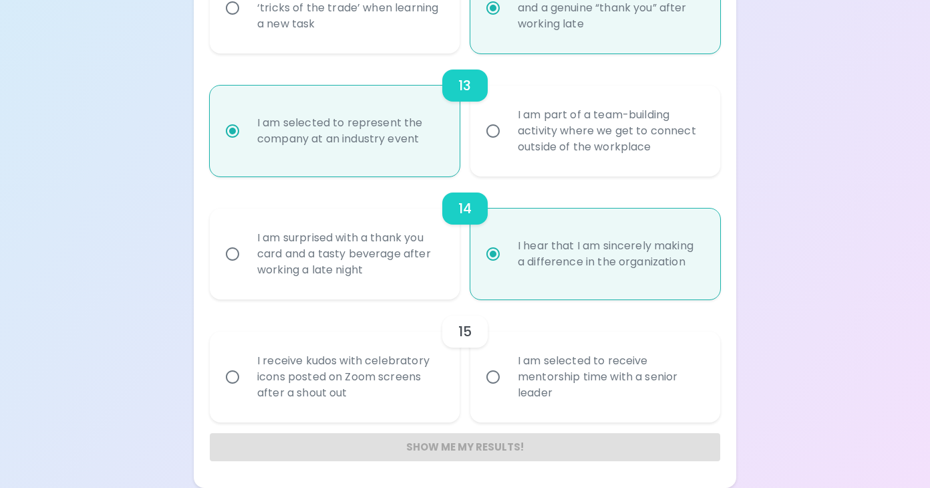
radio input "false"
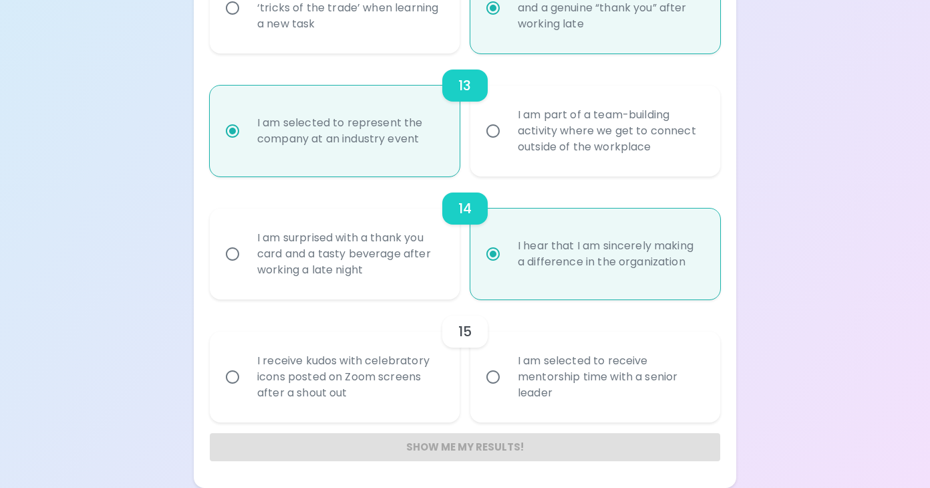
radio input "false"
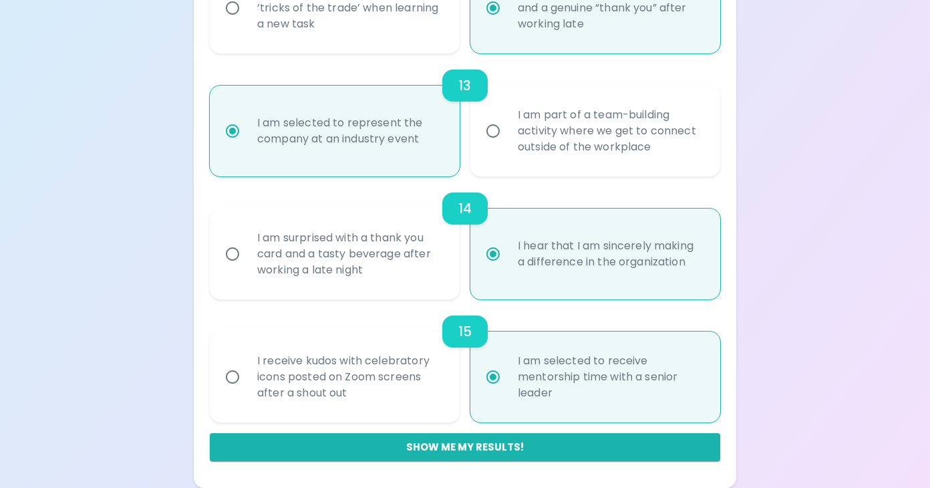
radio input "true"
click at [442, 417] on label "I receive kudos with celebratory icons posted on Zoom screens after a shout out" at bounding box center [327, 376] width 250 height 91
click at [247, 391] on input "I receive kudos with celebratory icons posted on Zoom screens after a shout out" at bounding box center [232, 377] width 28 height 28
radio input "false"
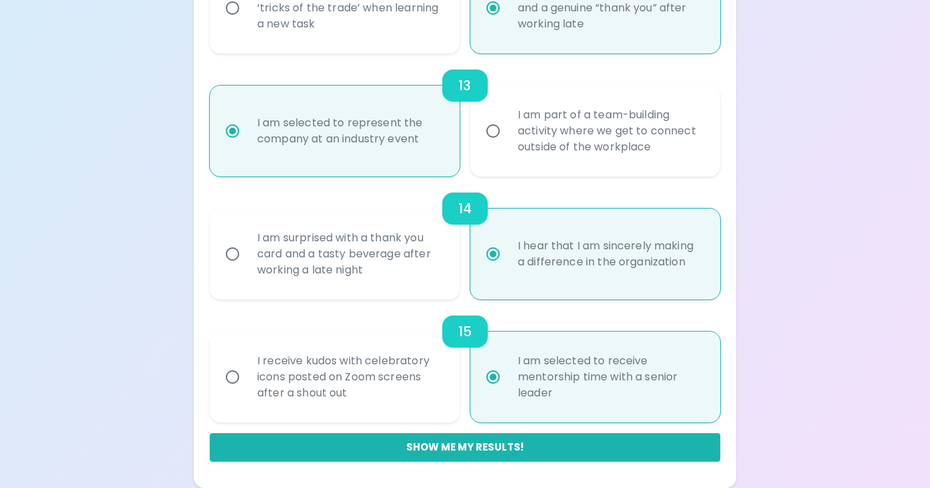
radio input "false"
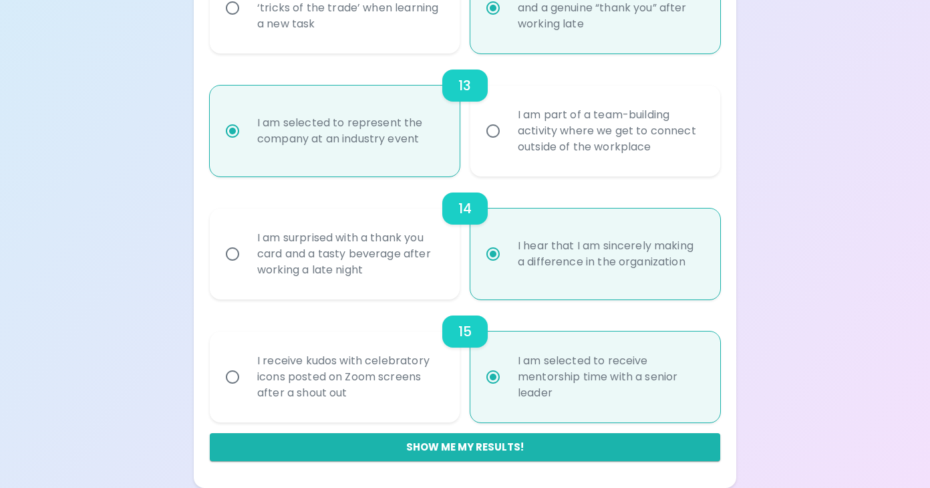
radio input "false"
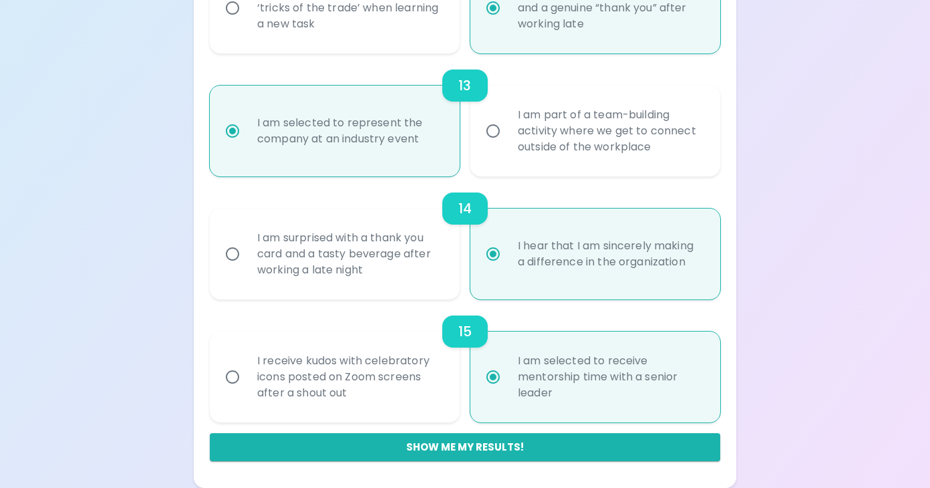
radio input "false"
radio input "true"
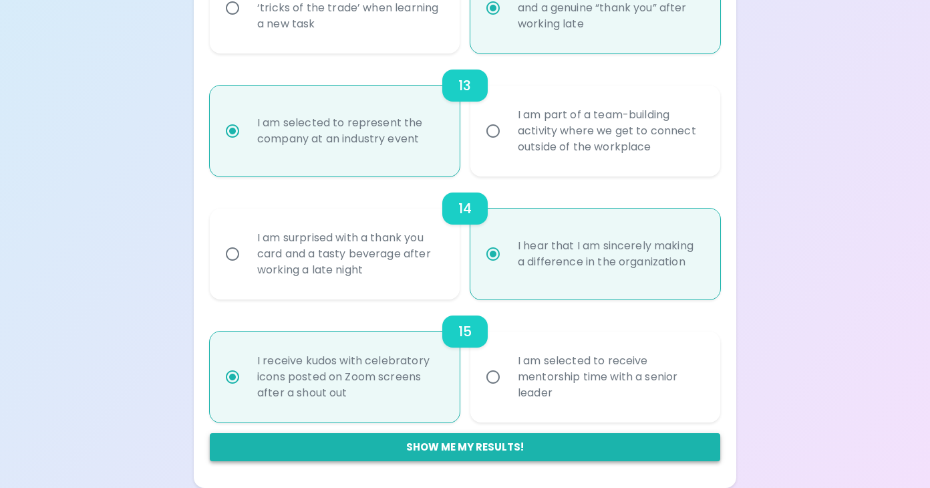
radio input "true"
click at [476, 448] on button "Show me my results!" at bounding box center [465, 447] width 510 height 28
radio input "false"
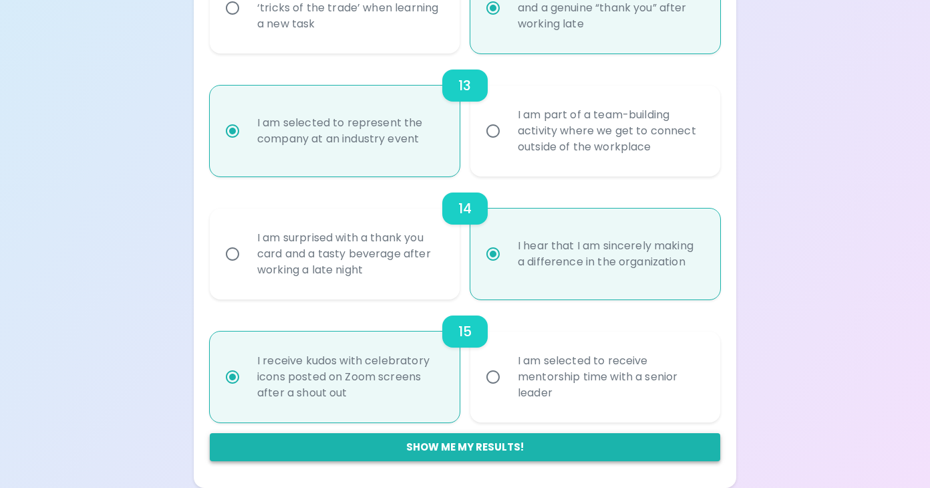
radio input "false"
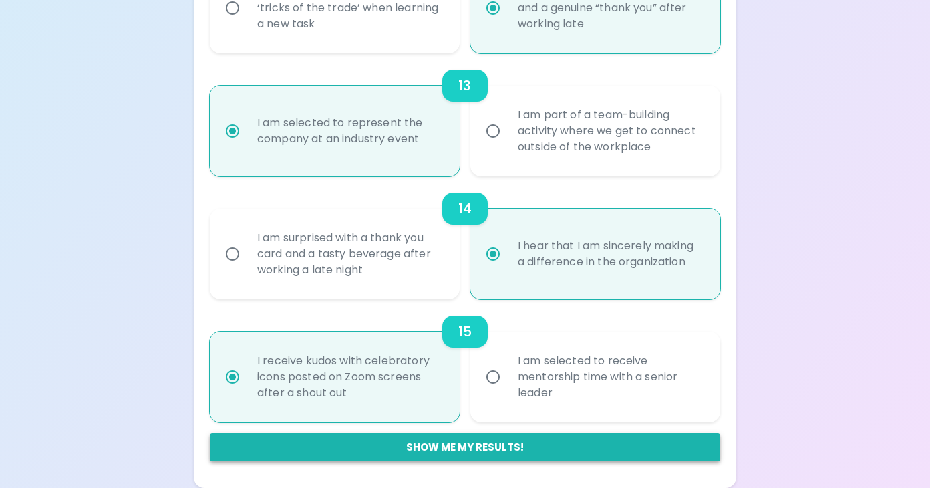
radio input "false"
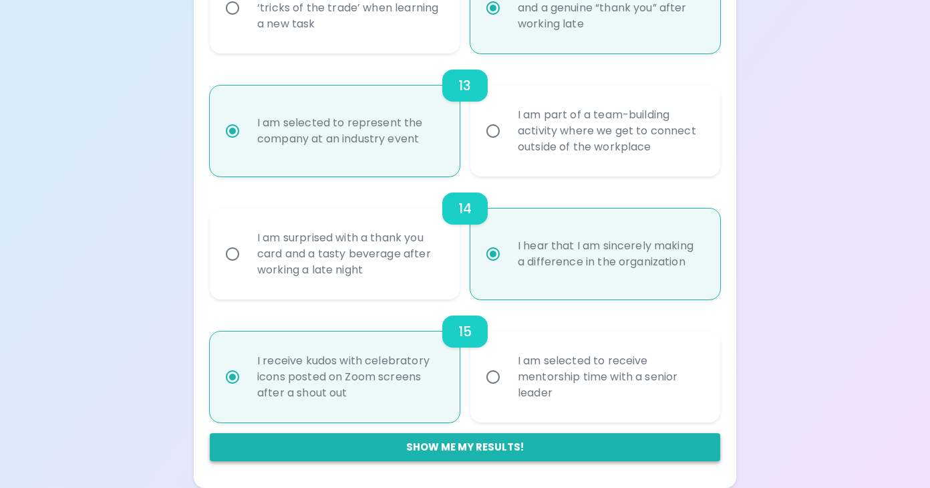
radio input "false"
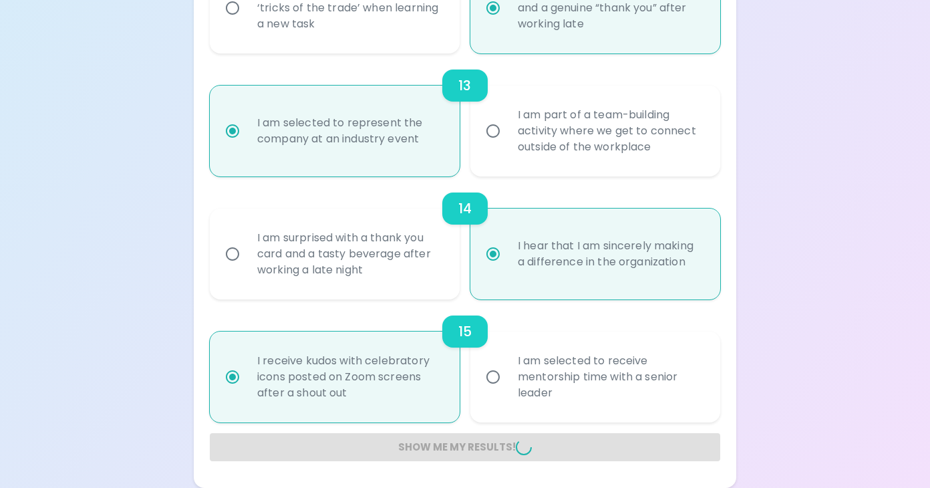
radio input "false"
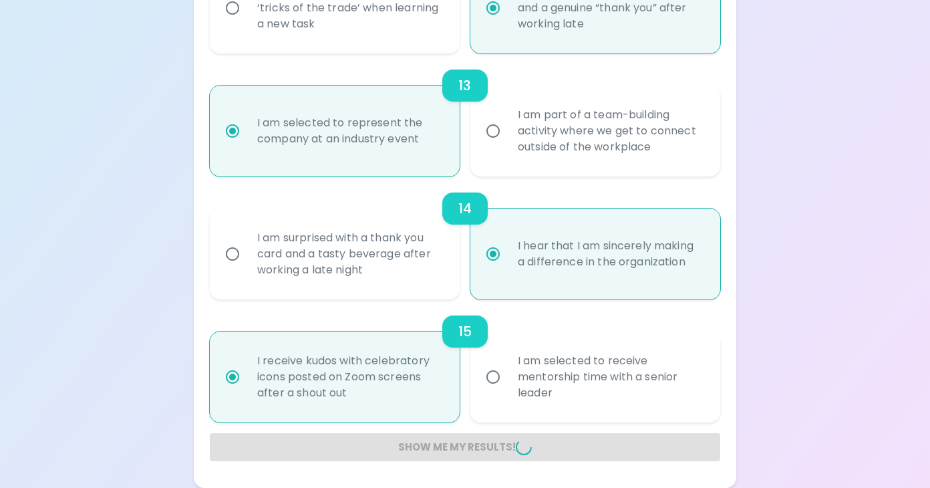
radio input "false"
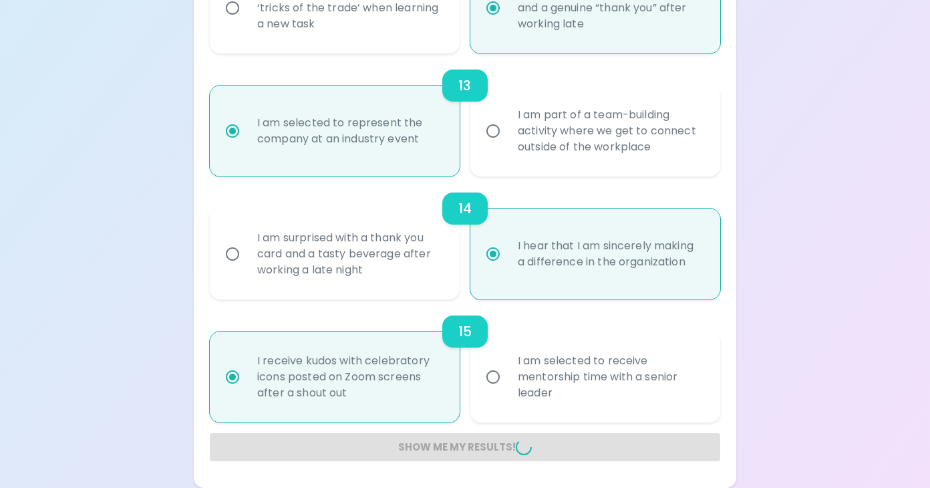
radio input "false"
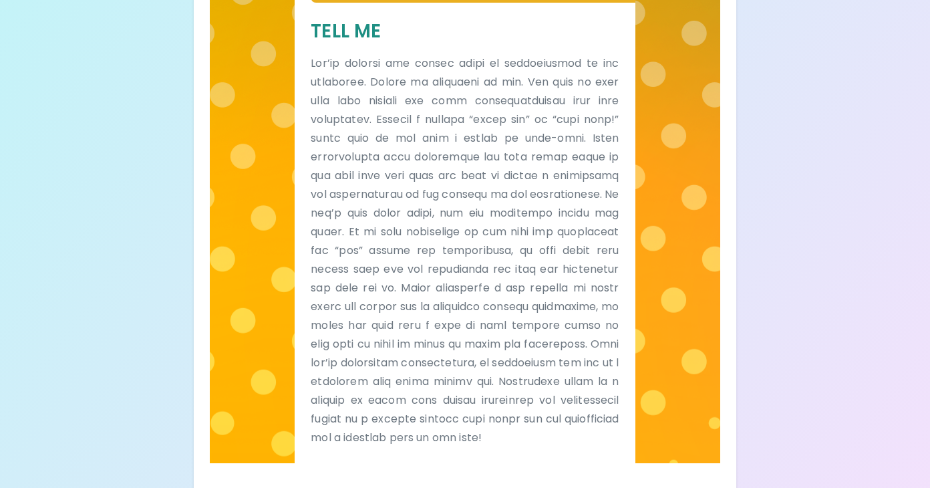
scroll to position [354, 0]
